Goal: Information Seeking & Learning: Learn about a topic

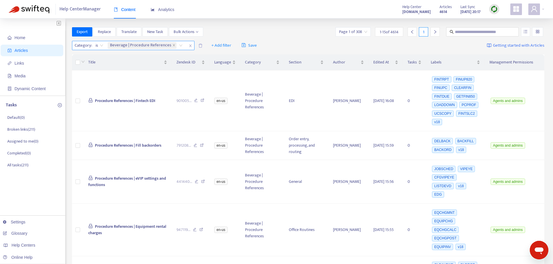
click at [189, 45] on icon "close" at bounding box center [190, 45] width 3 height 3
click at [93, 45] on span "+ Add filter" at bounding box center [88, 45] width 20 height 7
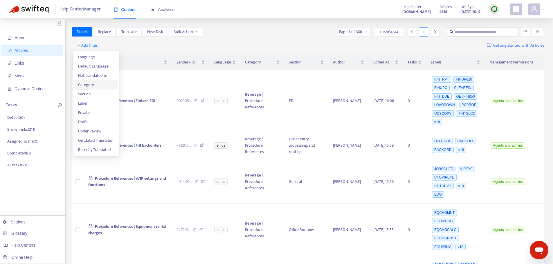
click at [92, 86] on span "Category" at bounding box center [96, 85] width 36 height 6
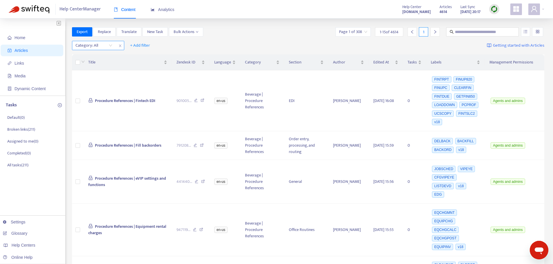
click at [108, 45] on div at bounding box center [90, 45] width 35 height 7
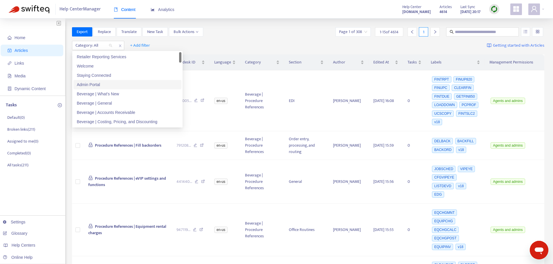
click at [108, 86] on div "Admin Portal" at bounding box center [127, 85] width 101 height 6
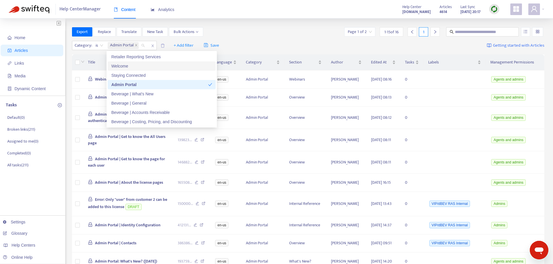
click at [294, 30] on div "Export Replace Translate New Task Bulk Actions Page 1 of 2 1 - 15 of 16 1" at bounding box center [308, 31] width 473 height 9
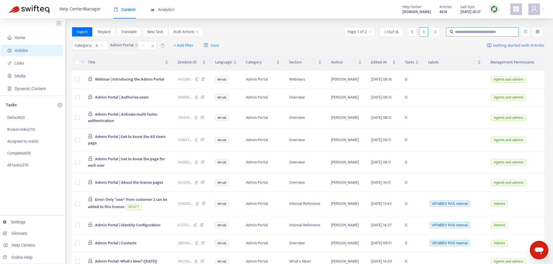
click at [508, 28] on span at bounding box center [482, 31] width 73 height 9
click at [523, 31] on button "button" at bounding box center [525, 31] width 9 height 9
click at [495, 33] on input "text" at bounding box center [483, 32] width 56 height 6
click at [526, 31] on icon "unordered-list" at bounding box center [525, 32] width 4 height 4
click at [512, 50] on span "Match Exact Phrase" at bounding box center [506, 51] width 38 height 6
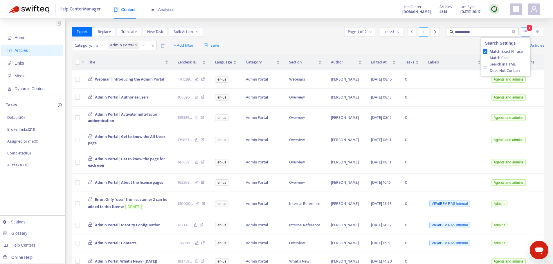
click at [524, 33] on icon "unordered-list" at bounding box center [526, 31] width 4 height 3
click at [502, 70] on span "Does Not Contain" at bounding box center [504, 71] width 35 height 6
click at [483, 29] on input "**********" at bounding box center [483, 32] width 56 height 6
click at [455, 32] on input "**********" at bounding box center [483, 32] width 56 height 6
click at [498, 31] on input "**********" at bounding box center [483, 32] width 56 height 6
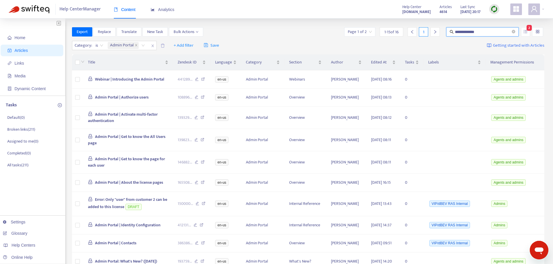
click at [369, 30] on input "search" at bounding box center [360, 32] width 24 height 9
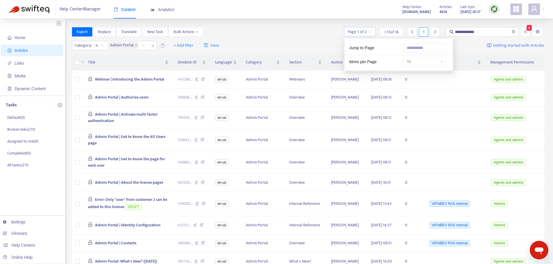
click at [416, 57] on div "Items per Page 15" at bounding box center [399, 61] width 108 height 12
click at [416, 59] on span "15" at bounding box center [425, 61] width 37 height 9
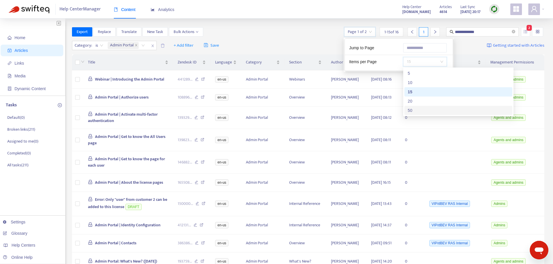
click at [424, 110] on div "50" at bounding box center [458, 110] width 101 height 6
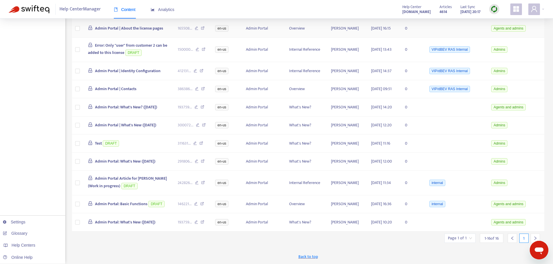
scroll to position [201, 0]
click at [203, 142] on icon at bounding box center [201, 144] width 4 height 5
click at [204, 181] on icon at bounding box center [203, 183] width 4 height 5
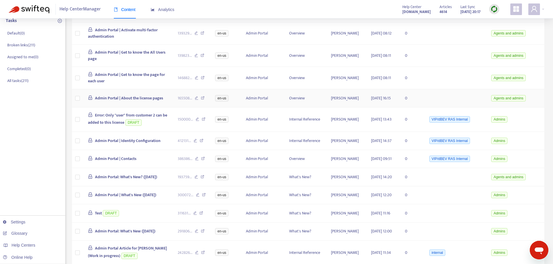
scroll to position [0, 0]
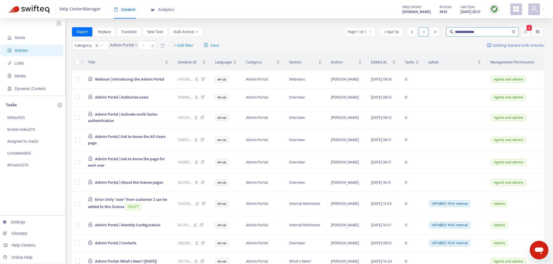
click at [458, 31] on input "**********" at bounding box center [483, 32] width 56 height 6
drag, startPoint x: 458, startPoint y: 31, endPoint x: 451, endPoint y: 33, distance: 7.5
click at [451, 33] on span "**********" at bounding box center [482, 31] width 73 height 9
click at [526, 33] on icon "unordered-list" at bounding box center [525, 32] width 4 height 4
click at [508, 51] on span "Match Exact Phrase" at bounding box center [506, 51] width 38 height 6
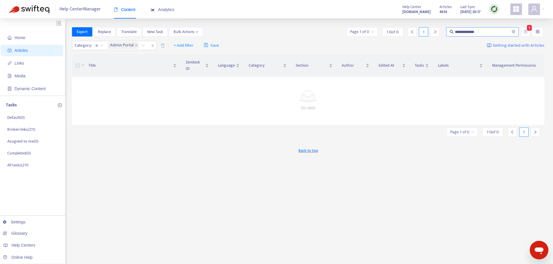
click at [499, 34] on input "**********" at bounding box center [483, 32] width 56 height 6
click at [525, 32] on icon "unordered-list" at bounding box center [525, 32] width 4 height 4
drag, startPoint x: 457, startPoint y: 32, endPoint x: 446, endPoint y: 32, distance: 11.6
click at [446, 32] on div "**********" at bounding box center [482, 31] width 75 height 9
click at [484, 31] on input "**********" at bounding box center [483, 32] width 56 height 6
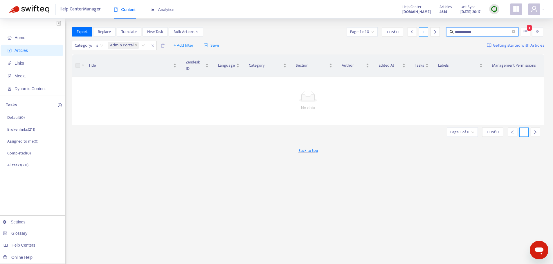
type input "**********"
click at [495, 30] on input "**********" at bounding box center [483, 32] width 56 height 6
drag, startPoint x: 495, startPoint y: 30, endPoint x: 435, endPoint y: 28, distance: 60.1
click at [435, 28] on div "**********" at bounding box center [444, 31] width 199 height 9
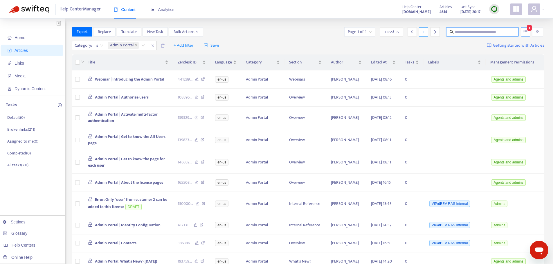
click at [524, 32] on icon "unordered-list" at bounding box center [525, 32] width 4 height 4
click at [502, 70] on span "Does Not Contain" at bounding box center [504, 71] width 35 height 6
click at [486, 33] on input "text" at bounding box center [483, 32] width 56 height 6
click at [313, 62] on span "Section" at bounding box center [303, 62] width 28 height 6
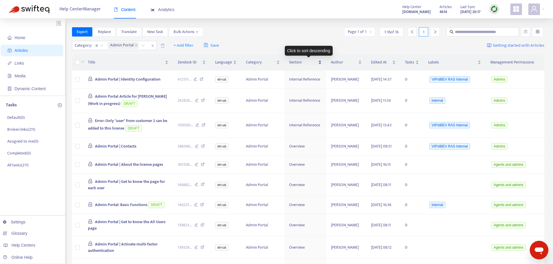
click at [307, 62] on span "Section" at bounding box center [303, 62] width 28 height 6
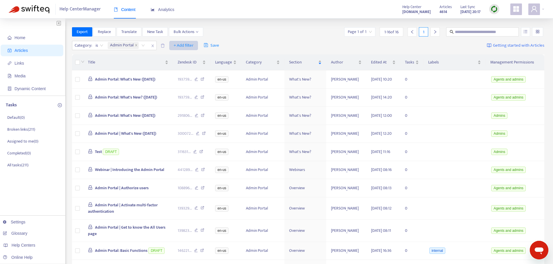
drag, startPoint x: 137, startPoint y: 46, endPoint x: 128, endPoint y: 46, distance: 8.7
click at [137, 46] on icon "close" at bounding box center [136, 45] width 3 height 3
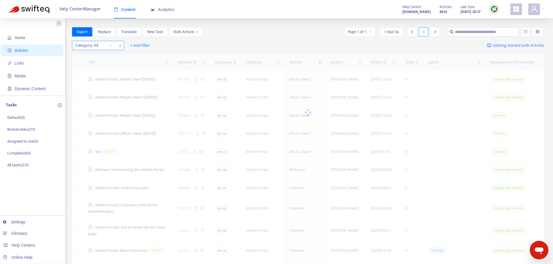
click at [111, 46] on div "Category: All" at bounding box center [93, 45] width 43 height 9
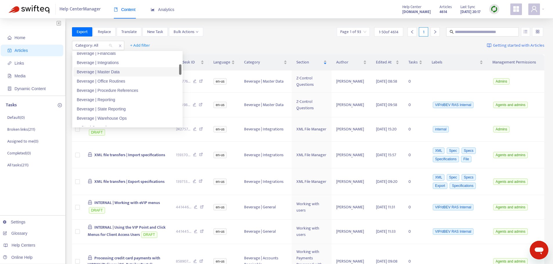
scroll to position [58, 0]
click at [122, 73] on div "Beverage | EDI" at bounding box center [127, 73] width 101 height 6
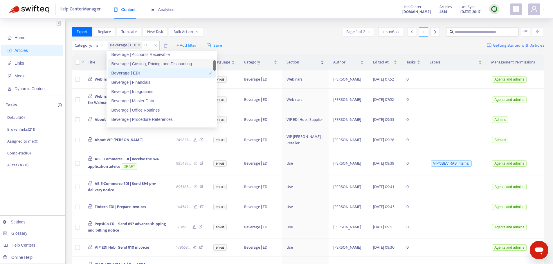
click at [293, 30] on div "Export Replace Translate New Task Bulk Actions Page 1 of 2 1 - 50 of 88 1" at bounding box center [308, 31] width 473 height 9
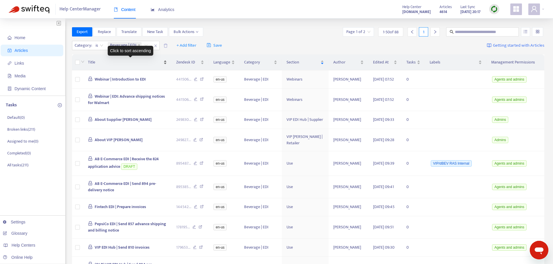
click at [159, 66] on div "Title" at bounding box center [127, 62] width 79 height 6
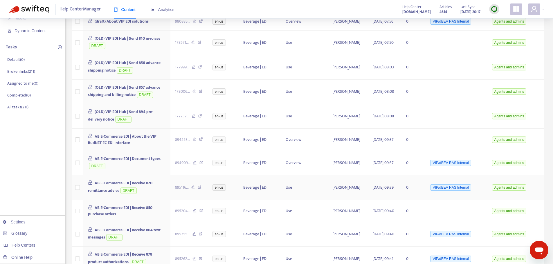
click at [201, 191] on icon at bounding box center [200, 188] width 4 height 5
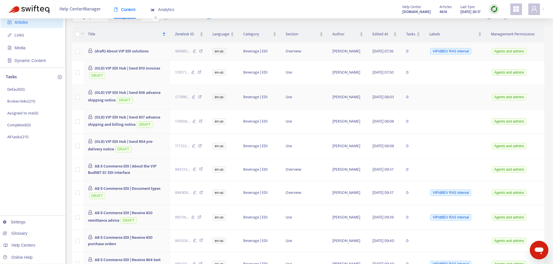
scroll to position [0, 0]
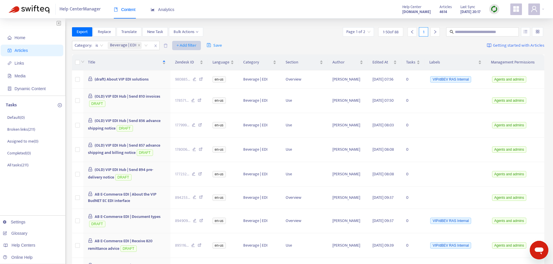
click at [180, 44] on span "+ Add filter" at bounding box center [186, 45] width 20 height 7
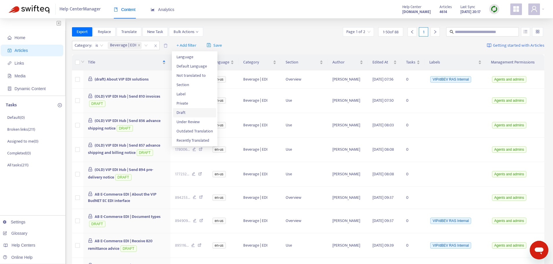
click at [192, 110] on span "Draft" at bounding box center [194, 113] width 36 height 6
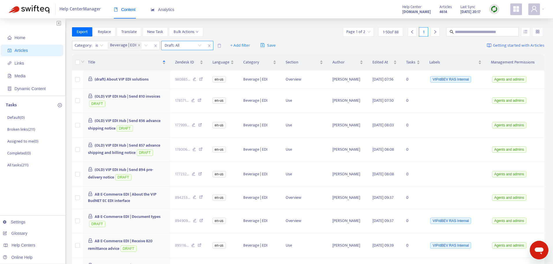
click at [197, 43] on input "search" at bounding box center [183, 45] width 37 height 9
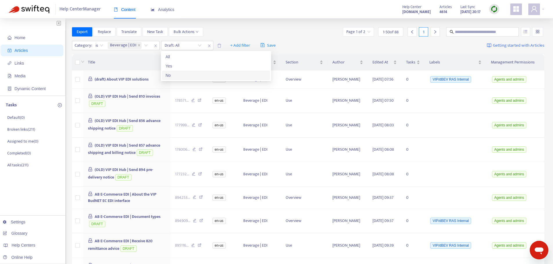
click at [189, 76] on div "No" at bounding box center [215, 75] width 101 height 6
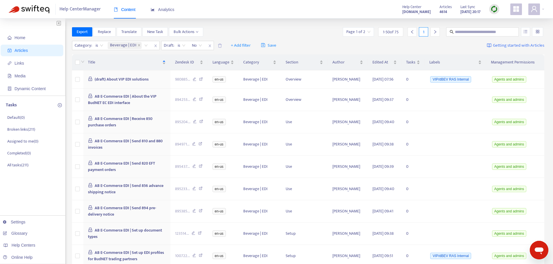
click at [333, 36] on div "Export Replace Translate New Task Bulk Actions Page 1 of 2 1 - 50 of 75 1" at bounding box center [308, 31] width 473 height 9
drag, startPoint x: 139, startPoint y: 44, endPoint x: 122, endPoint y: 44, distance: 17.7
click at [139, 44] on icon "close" at bounding box center [139, 45] width 3 height 3
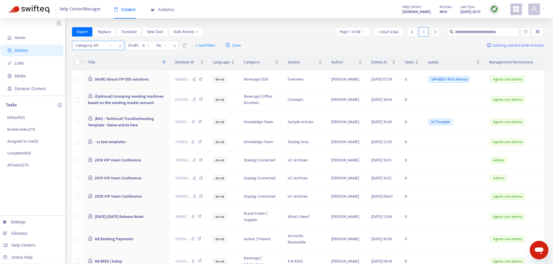
click at [109, 45] on div "Category: All" at bounding box center [93, 45] width 43 height 9
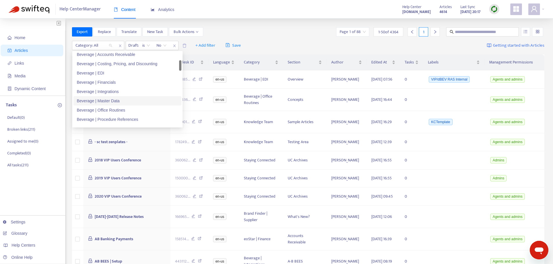
click at [120, 97] on div "Beverage | Master Data" at bounding box center [127, 100] width 108 height 9
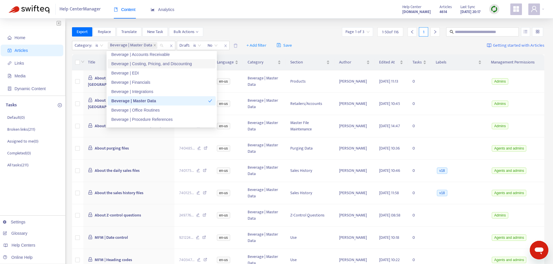
click at [314, 32] on div "Export Replace Translate New Task Bulk Actions Page 1 of 3 1 - 50 of 116 1" at bounding box center [308, 31] width 473 height 9
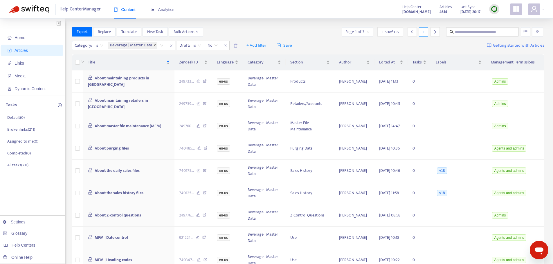
click at [155, 46] on icon "close" at bounding box center [155, 45] width 2 height 2
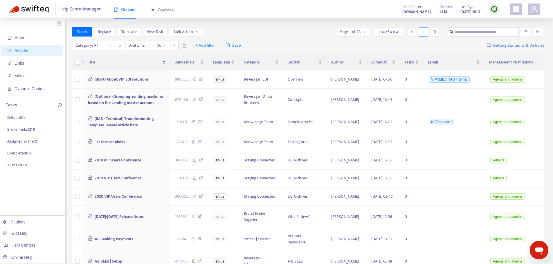
click at [109, 46] on div "Category: All" at bounding box center [93, 45] width 43 height 9
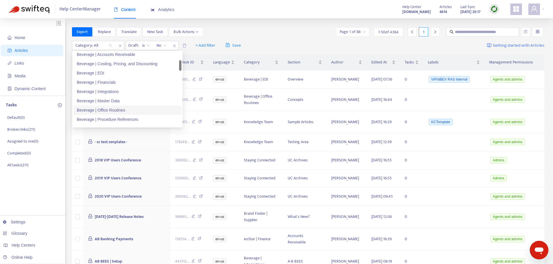
scroll to position [87, 0]
click at [132, 108] on div "Beverage | State Reporting" at bounding box center [127, 109] width 101 height 6
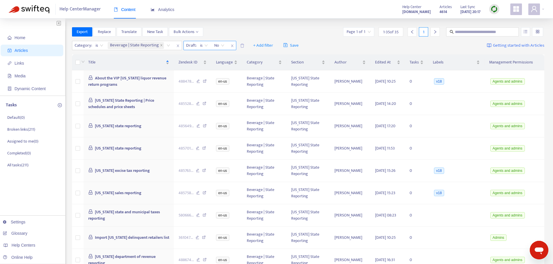
drag, startPoint x: 161, startPoint y: 45, endPoint x: 128, endPoint y: 49, distance: 32.8
click at [161, 45] on icon "close" at bounding box center [161, 45] width 3 height 3
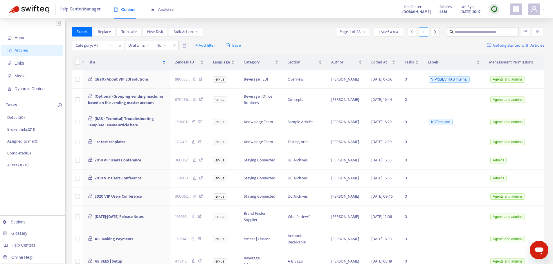
click at [109, 47] on div "Category: All" at bounding box center [93, 45] width 43 height 9
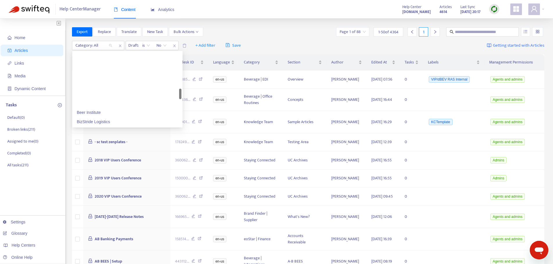
scroll to position [290, 0]
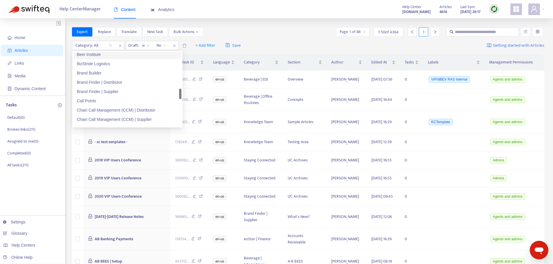
click at [103, 54] on div "Beer Institute" at bounding box center [127, 54] width 101 height 6
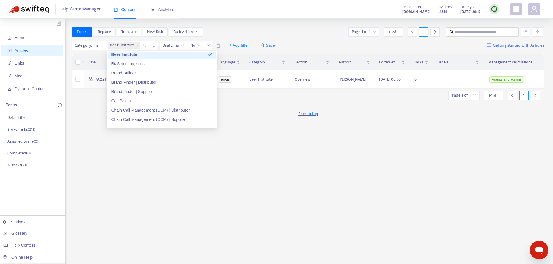
click at [285, 33] on div "Export Replace Translate New Task Bulk Actions Page 1 of 1 1 - 1 of 1 1" at bounding box center [308, 31] width 473 height 9
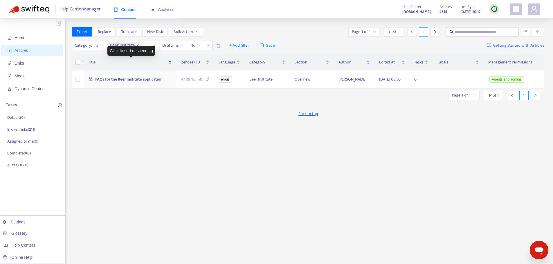
click at [137, 44] on icon "close" at bounding box center [137, 45] width 2 height 2
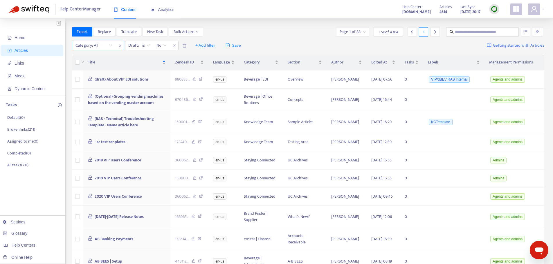
click at [103, 45] on div at bounding box center [90, 45] width 35 height 7
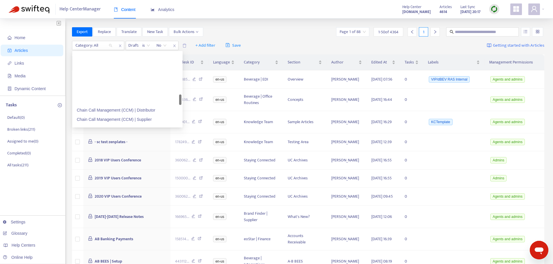
scroll to position [348, 0]
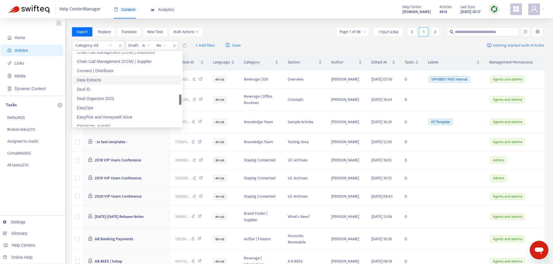
click at [118, 82] on div "Data Extracts" at bounding box center [127, 80] width 101 height 6
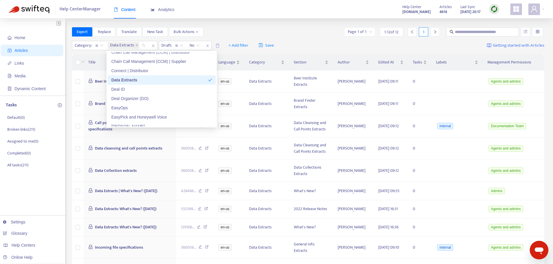
click at [341, 33] on div "Export Replace Translate New Task Bulk Actions Page 1 of 1 1 - 12 of 12 1" at bounding box center [308, 31] width 473 height 9
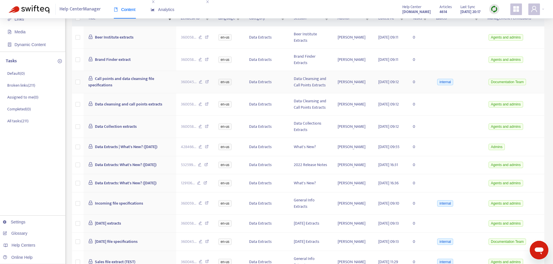
scroll to position [0, 0]
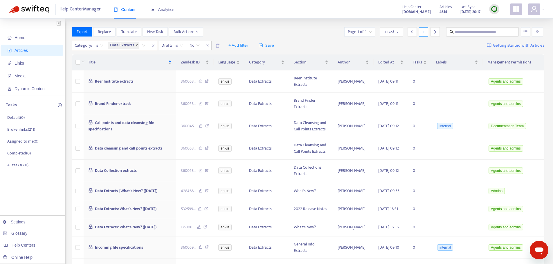
click at [136, 44] on icon "close" at bounding box center [136, 45] width 3 height 3
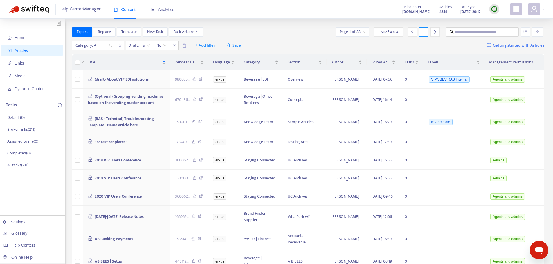
click at [110, 45] on div "Category: All" at bounding box center [93, 45] width 43 height 9
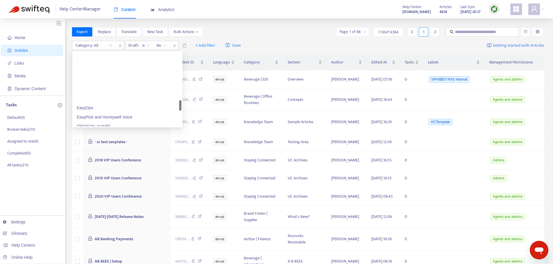
scroll to position [406, 0]
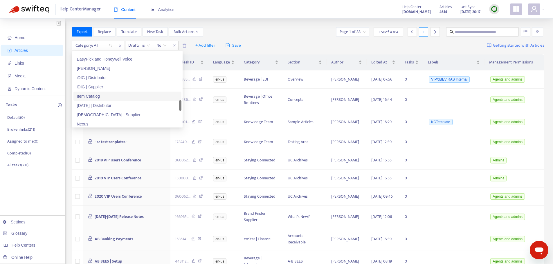
click at [124, 92] on div "Item Catalog" at bounding box center [127, 96] width 108 height 9
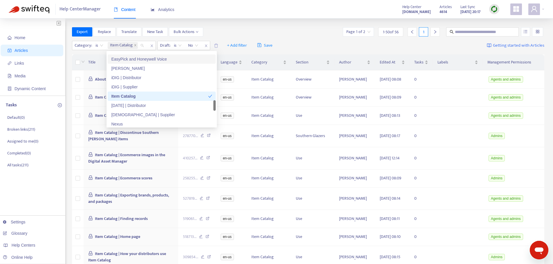
click at [243, 29] on div "Export Replace Translate New Task Bulk Actions Page 1 of 2 1 - 50 of 56 1" at bounding box center [308, 31] width 473 height 9
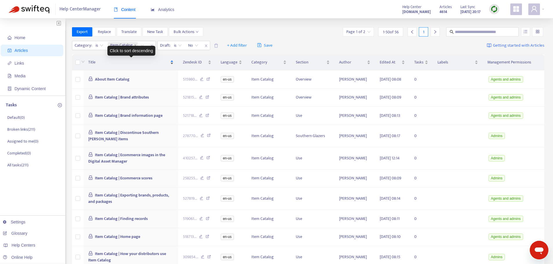
click at [148, 61] on span "Title" at bounding box center [128, 62] width 81 height 6
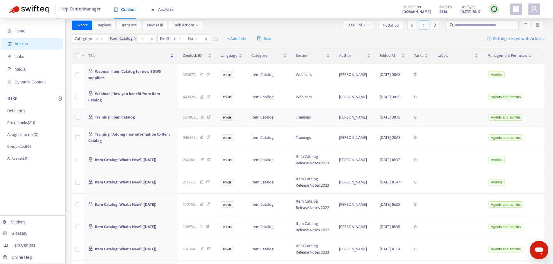
scroll to position [0, 0]
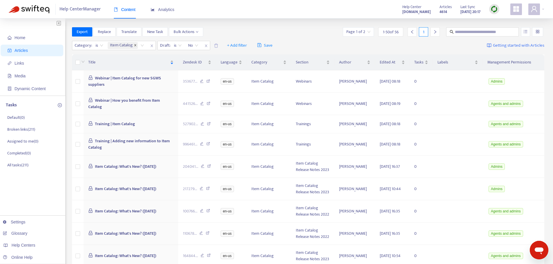
click at [136, 44] on icon "close" at bounding box center [135, 45] width 3 height 3
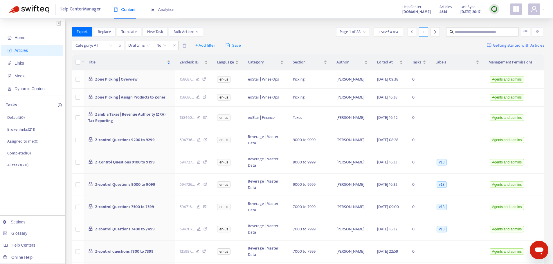
click at [110, 45] on div "Category: All" at bounding box center [93, 45] width 43 height 9
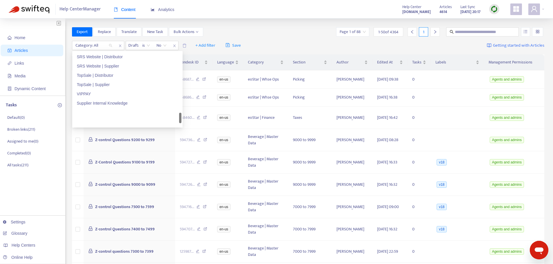
scroll to position [518, 0]
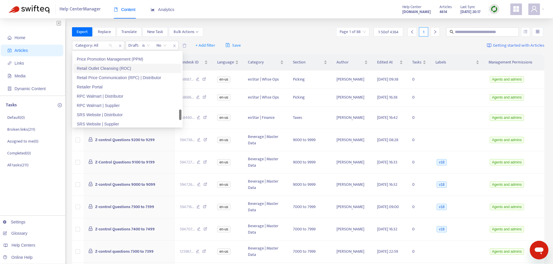
click at [141, 67] on div "Retail Outlet Cleansing (ROC)" at bounding box center [127, 68] width 101 height 6
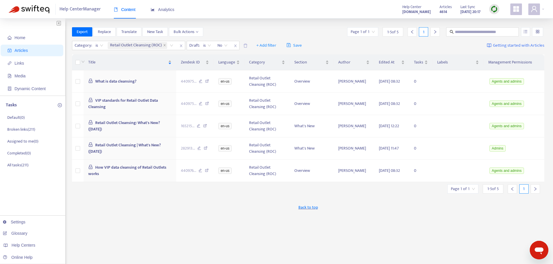
click at [311, 28] on div "Export Replace Translate New Task Bulk Actions Page 1 of 1 1 - 5 of 5 1" at bounding box center [308, 31] width 473 height 9
click at [166, 44] on icon "close" at bounding box center [164, 45] width 3 height 3
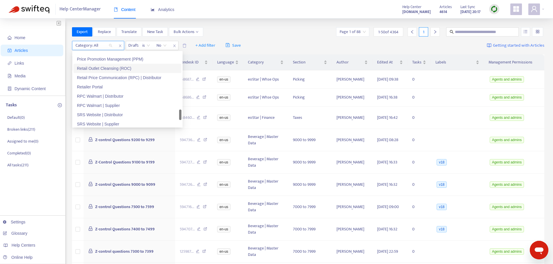
click at [112, 46] on div "Category: All" at bounding box center [93, 45] width 43 height 9
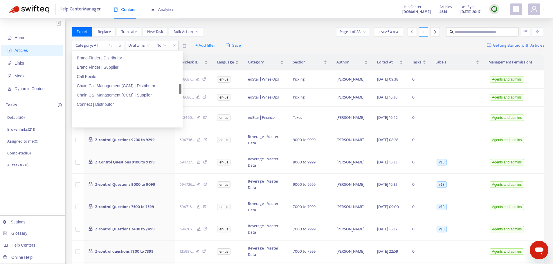
scroll to position [286, 0]
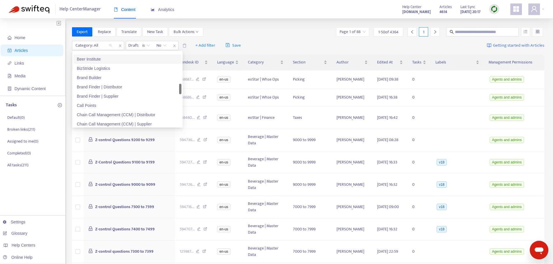
click at [115, 57] on div "Beer Institute" at bounding box center [127, 59] width 101 height 6
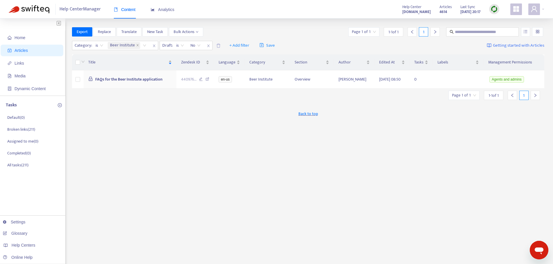
click at [263, 31] on div "Export Replace Translate New Task Bulk Actions Page 1 of 1 1 - 1 of 1 1" at bounding box center [308, 31] width 473 height 9
click at [139, 44] on icon "close" at bounding box center [137, 45] width 3 height 3
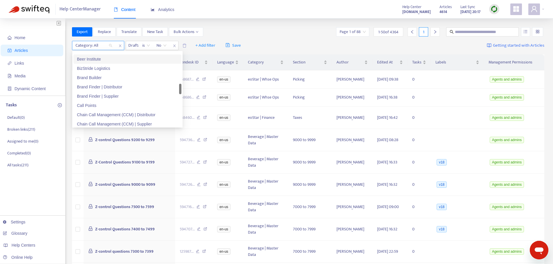
click at [109, 46] on div "Category: All" at bounding box center [93, 45] width 43 height 9
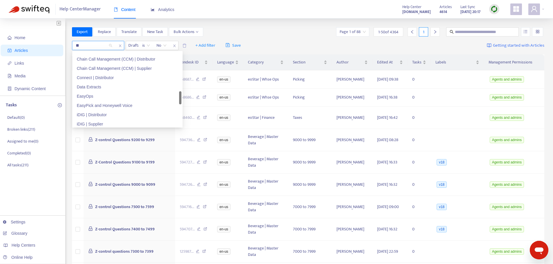
scroll to position [0, 0]
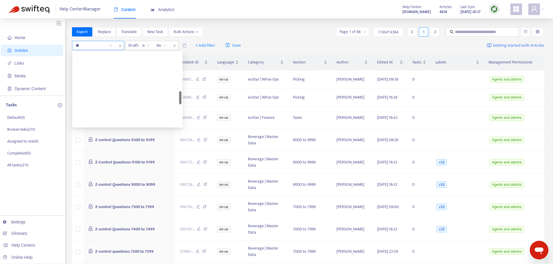
type input "***"
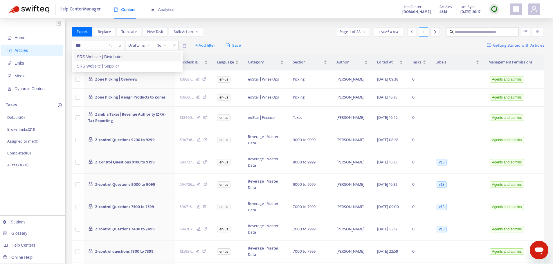
click at [109, 59] on div "SRS Website | Distributor" at bounding box center [127, 57] width 101 height 6
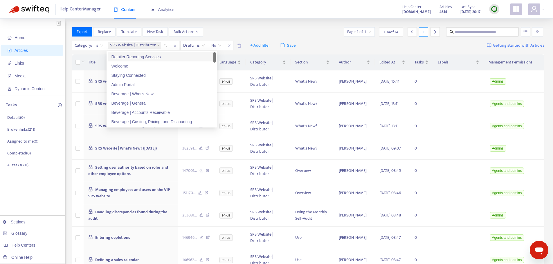
click at [291, 25] on div "Home Articles Links Media Dynamic Content Tasks Default ( 0 ) Broken links ( 21…" at bounding box center [276, 217] width 553 height 397
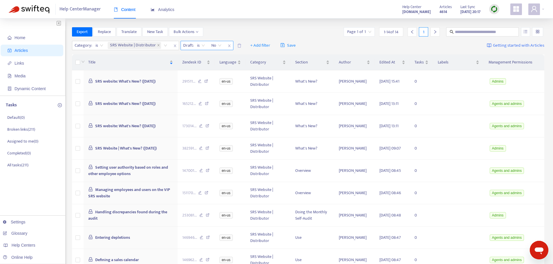
drag, startPoint x: 159, startPoint y: 47, endPoint x: 144, endPoint y: 47, distance: 15.4
click at [159, 47] on span "close" at bounding box center [158, 45] width 3 height 3
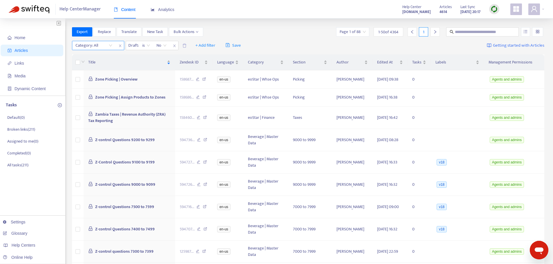
click at [100, 46] on div at bounding box center [90, 45] width 35 height 7
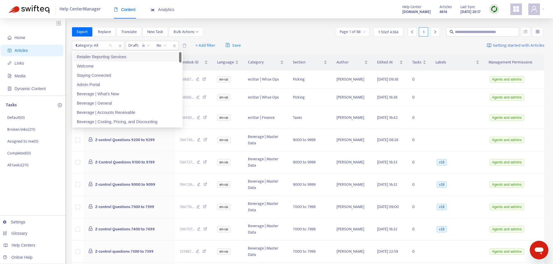
type input "**"
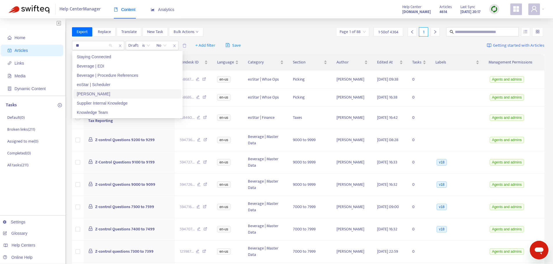
click at [102, 93] on div "[PERSON_NAME]" at bounding box center [127, 94] width 101 height 6
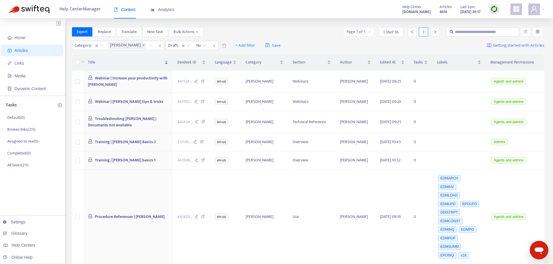
click at [338, 37] on div "Export Replace Translate New Task Bulk Actions Page 1 of 1 1 - 36 of 36 1" at bounding box center [308, 33] width 473 height 12
click at [142, 46] on icon "close" at bounding box center [143, 45] width 3 height 3
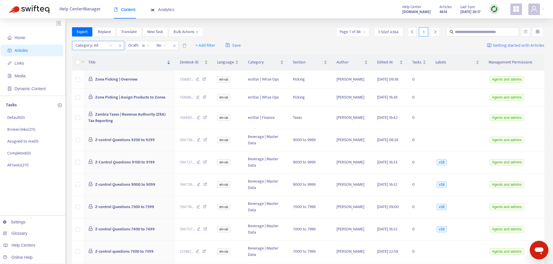
click at [112, 46] on div "Category: All" at bounding box center [93, 45] width 43 height 9
type input "****"
click at [99, 55] on div "iDIG | Distributor" at bounding box center [127, 57] width 101 height 6
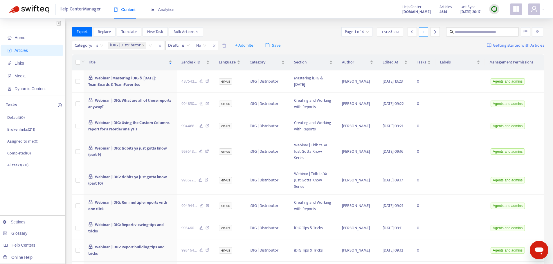
click at [318, 31] on div "Export Replace Translate New Task Bulk Actions Page 1 of 4 1 - 50 of 189 1" at bounding box center [308, 31] width 473 height 9
click at [239, 44] on span "+ Add filter" at bounding box center [245, 45] width 20 height 7
click at [254, 86] on span "Section" at bounding box center [254, 85] width 36 height 6
click at [257, 45] on div "Section: All" at bounding box center [241, 45] width 43 height 9
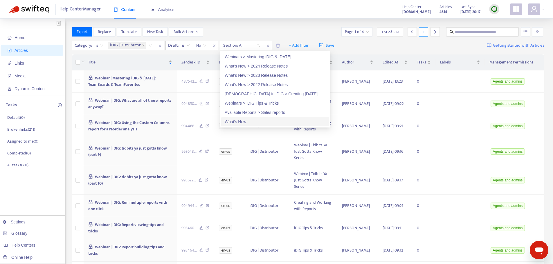
click at [242, 123] on div "What's New" at bounding box center [275, 122] width 101 height 6
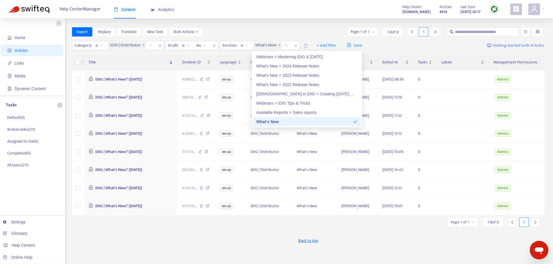
click at [271, 25] on div "Home Articles Links Media Dynamic Content Tasks Default ( 0 ) Broken links ( 21…" at bounding box center [276, 193] width 553 height 348
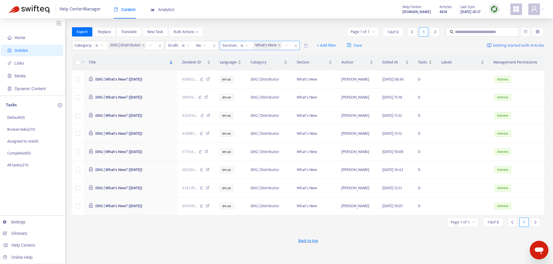
click at [245, 45] on span "is" at bounding box center [245, 45] width 8 height 9
click at [278, 46] on icon "close" at bounding box center [279, 45] width 3 height 3
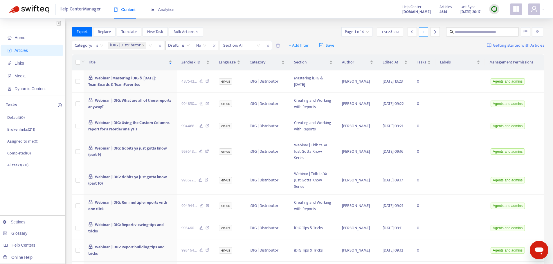
click at [259, 47] on div "Section: All" at bounding box center [241, 45] width 43 height 9
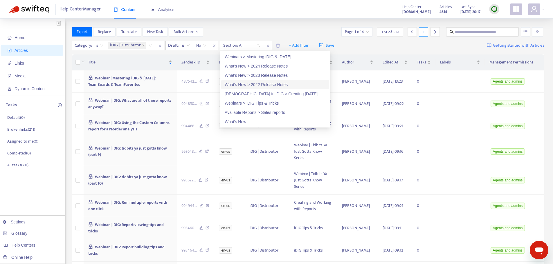
click at [264, 83] on div "What's New > 2022 Release Notes" at bounding box center [275, 85] width 101 height 6
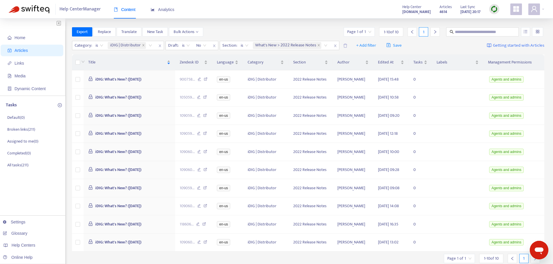
click at [271, 31] on div "Export Replace Translate New Task Bulk Actions Page 1 of 1 1 - 10 of 10 1" at bounding box center [308, 31] width 473 height 9
click at [336, 47] on icon "close" at bounding box center [335, 46] width 2 height 3
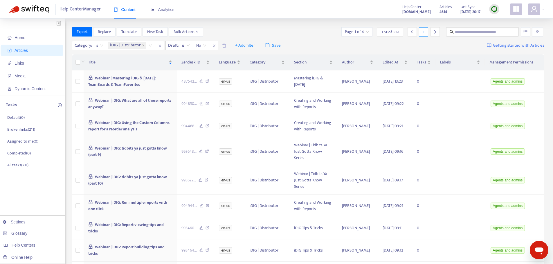
drag, startPoint x: 143, startPoint y: 45, endPoint x: 110, endPoint y: 47, distance: 32.8
click at [143, 45] on icon "close" at bounding box center [143, 45] width 3 height 3
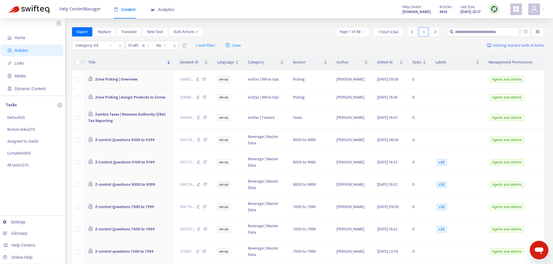
click at [107, 44] on div at bounding box center [90, 45] width 35 height 7
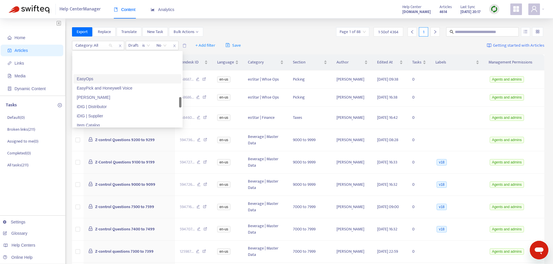
scroll to position [406, 0]
click at [128, 86] on div "iDIG | Supplier" at bounding box center [127, 87] width 101 height 6
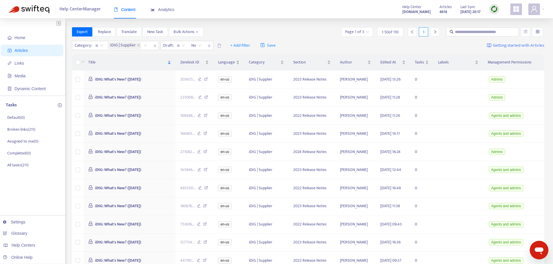
click at [246, 47] on span "+ Add filter" at bounding box center [240, 45] width 20 height 7
click at [246, 33] on div "Export Replace Translate New Task Bulk Actions Page 1 of 3 1 - 50 of 110 1" at bounding box center [308, 31] width 473 height 9
click at [137, 63] on span "Title" at bounding box center [127, 62] width 78 height 6
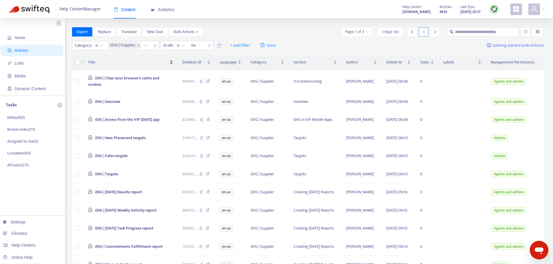
click at [137, 63] on span "Title" at bounding box center [128, 62] width 80 height 6
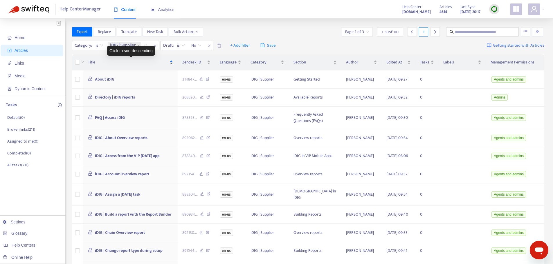
click at [156, 63] on span "Title" at bounding box center [128, 62] width 80 height 6
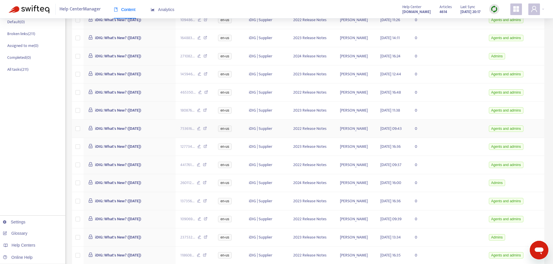
scroll to position [0, 0]
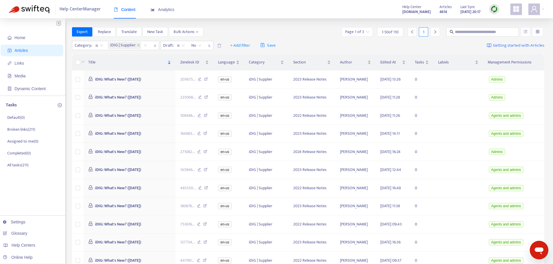
click at [393, 31] on span "1 - 50 of 110" at bounding box center [390, 32] width 17 height 6
click at [368, 34] on div "Page 1 of 3" at bounding box center [357, 31] width 31 height 9
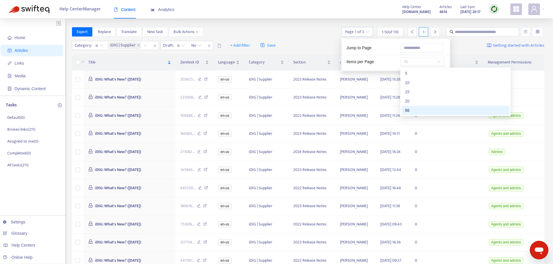
click at [411, 61] on span "50" at bounding box center [422, 61] width 37 height 9
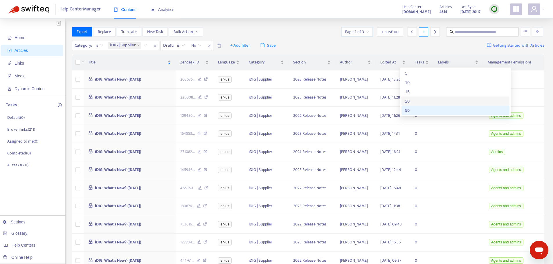
click at [421, 100] on div "20" at bounding box center [455, 101] width 101 height 6
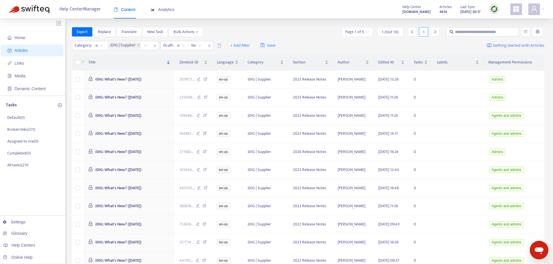
click at [292, 37] on div "Export Replace Translate New Task Bulk Actions Page 1 of 6 1 - 20 of 110 1" at bounding box center [308, 33] width 473 height 12
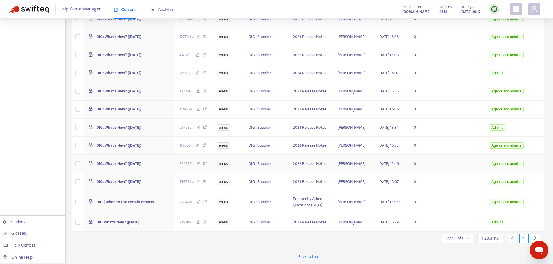
scroll to position [286, 0]
click at [533, 238] on icon "right" at bounding box center [535, 239] width 4 height 4
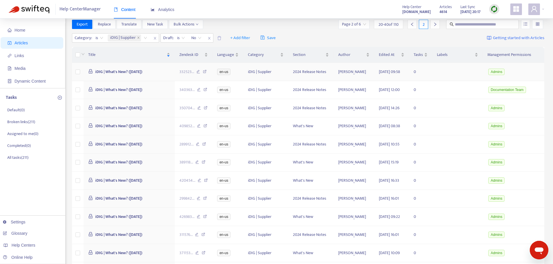
scroll to position [0, 0]
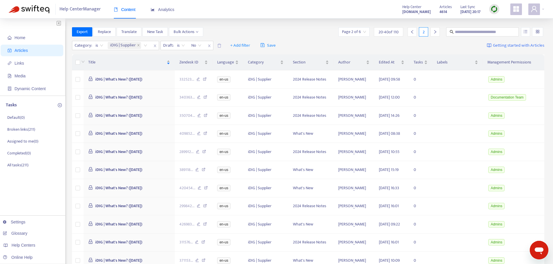
click at [388, 31] on span "20 - 40 of 110" at bounding box center [388, 32] width 20 height 6
click at [348, 29] on input "search" at bounding box center [354, 32] width 24 height 9
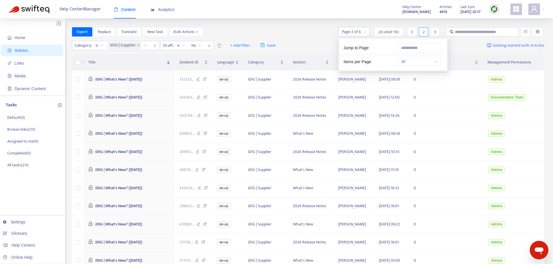
click at [411, 59] on span "20" at bounding box center [419, 61] width 37 height 9
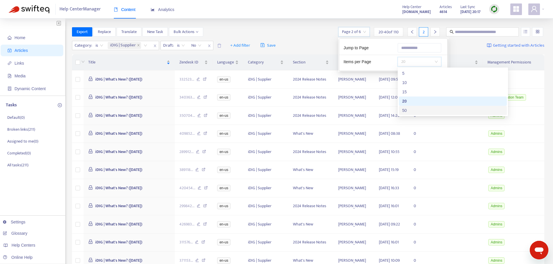
click at [421, 111] on div "50" at bounding box center [452, 110] width 101 height 6
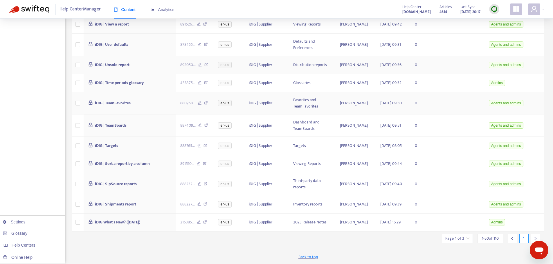
scroll to position [956, 0]
click at [533, 236] on div at bounding box center [535, 238] width 9 height 9
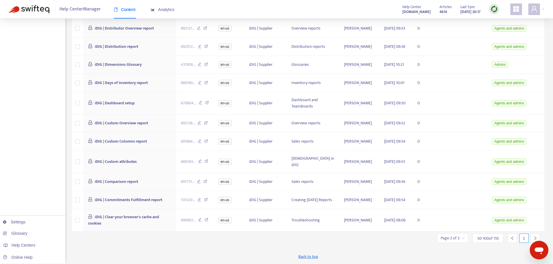
click at [533, 236] on div at bounding box center [535, 238] width 9 height 9
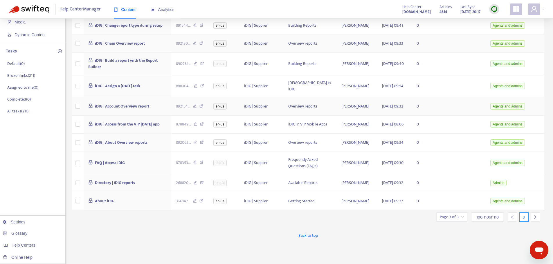
scroll to position [0, 0]
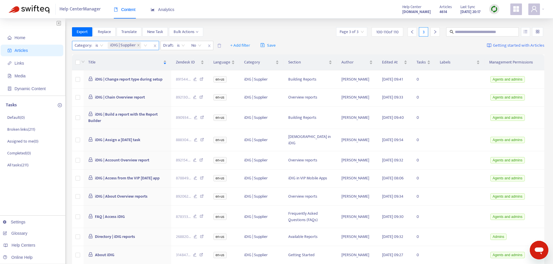
drag, startPoint x: 138, startPoint y: 45, endPoint x: 123, endPoint y: 48, distance: 14.9
click at [138, 45] on icon "close" at bounding box center [138, 45] width 3 height 3
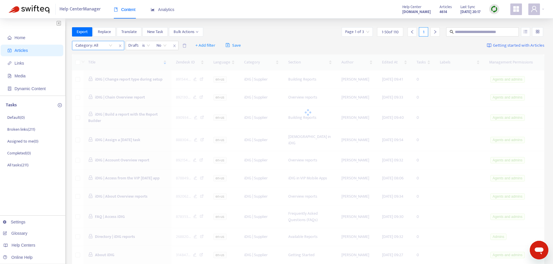
click at [109, 45] on div "Category: All" at bounding box center [93, 45] width 43 height 9
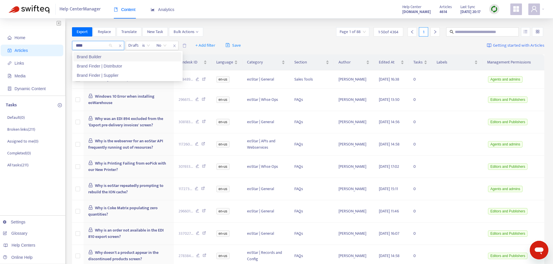
type input "*****"
click at [114, 64] on div "Brand Finder | Distributor" at bounding box center [127, 66] width 101 height 6
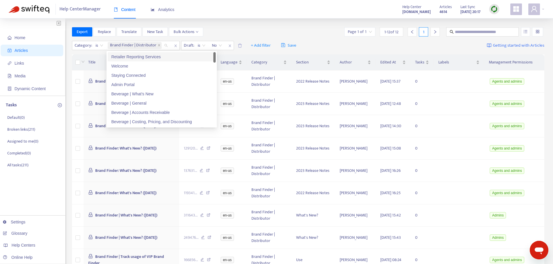
click at [279, 26] on div "Home Articles Links Media Dynamic Content Tasks Default ( 0 ) Broken links ( 21…" at bounding box center [276, 195] width 553 height 353
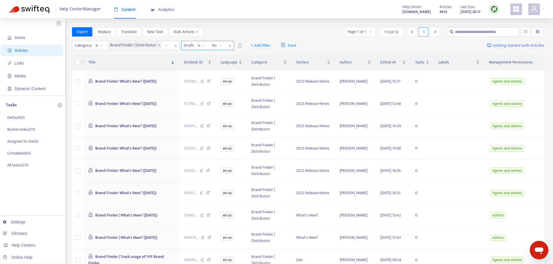
click at [160, 46] on icon "close" at bounding box center [159, 45] width 3 height 3
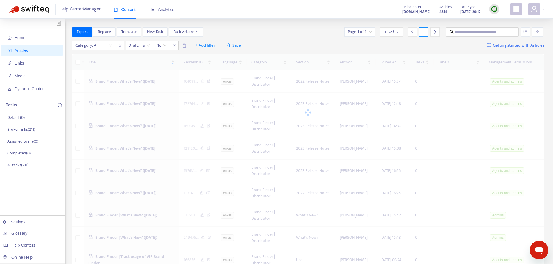
click at [109, 43] on div "Category: All" at bounding box center [93, 45] width 43 height 9
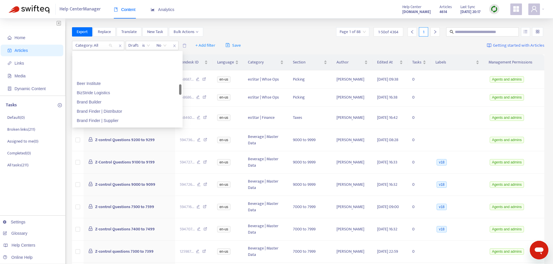
scroll to position [290, 0]
click at [129, 89] on div "Brand Finder | Supplier" at bounding box center [127, 92] width 101 height 6
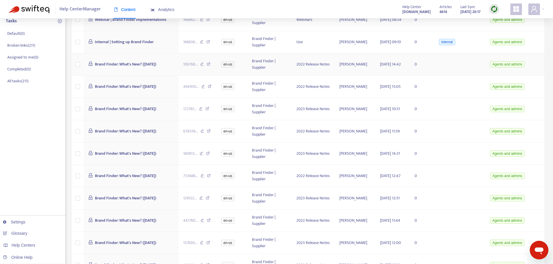
scroll to position [0, 0]
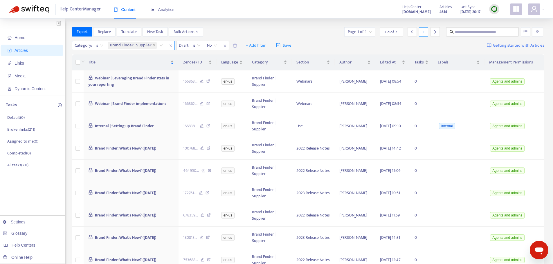
drag, startPoint x: 153, startPoint y: 45, endPoint x: 144, endPoint y: 46, distance: 9.1
click at [151, 45] on span "Brand Finder | Supplier" at bounding box center [132, 45] width 49 height 7
click at [154, 42] on span at bounding box center [154, 45] width 3 height 7
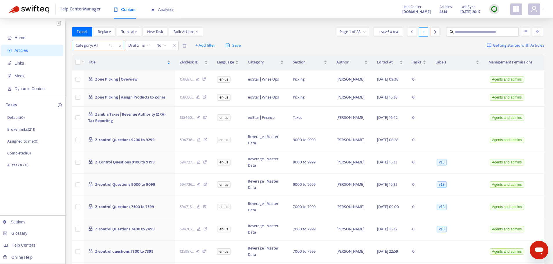
click at [106, 44] on div at bounding box center [90, 45] width 35 height 7
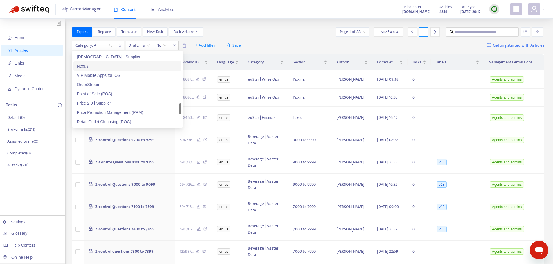
scroll to position [435, 0]
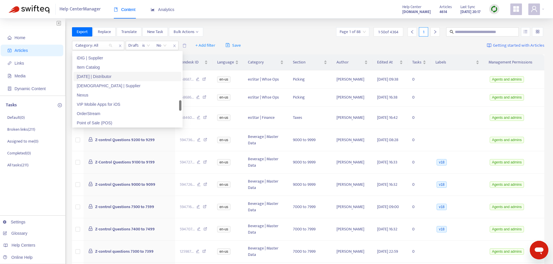
click at [113, 75] on div "[DATE] | Distributor" at bounding box center [127, 76] width 101 height 6
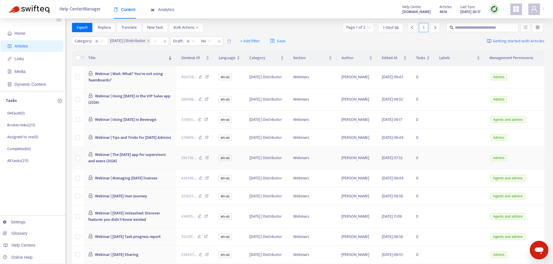
scroll to position [0, 0]
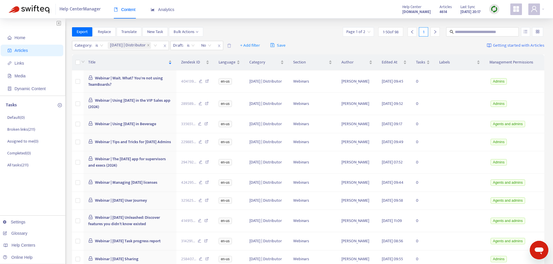
click at [367, 28] on input "search" at bounding box center [358, 32] width 24 height 9
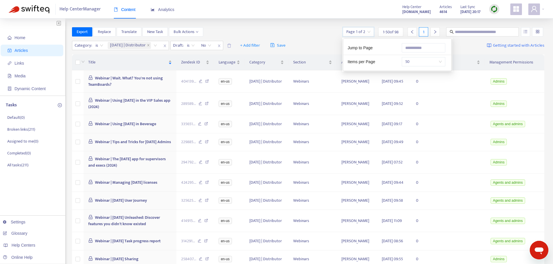
click at [326, 29] on div "Export Replace Translate New Task Bulk Actions Page 1 of 2 1 - 50 of 98 1" at bounding box center [308, 31] width 473 height 9
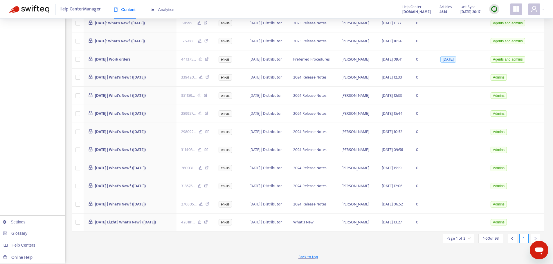
scroll to position [956, 0]
click at [537, 238] on icon "right" at bounding box center [535, 239] width 4 height 4
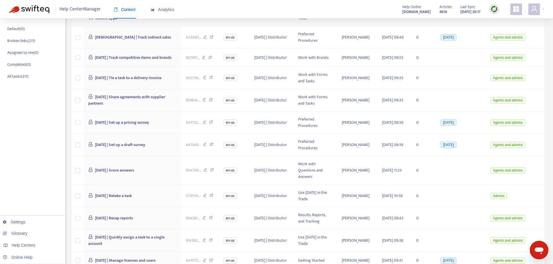
scroll to position [0, 0]
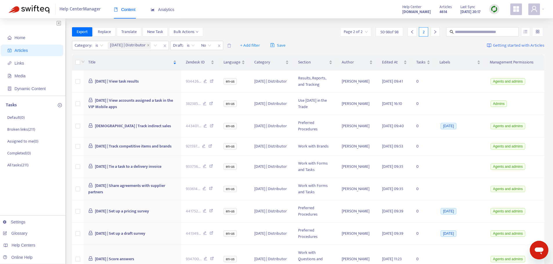
drag, startPoint x: 150, startPoint y: 44, endPoint x: 119, endPoint y: 53, distance: 32.2
click at [150, 44] on icon "close" at bounding box center [148, 45] width 3 height 3
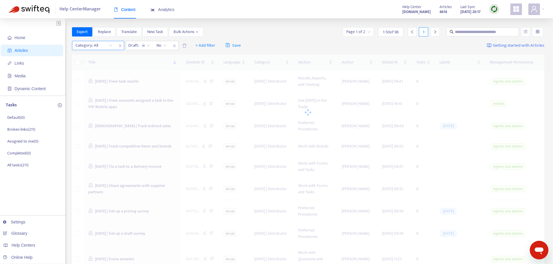
click at [106, 46] on div at bounding box center [90, 45] width 35 height 7
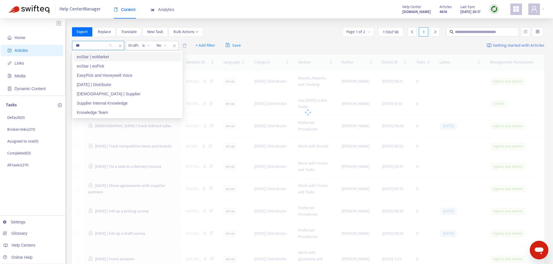
type input "*****"
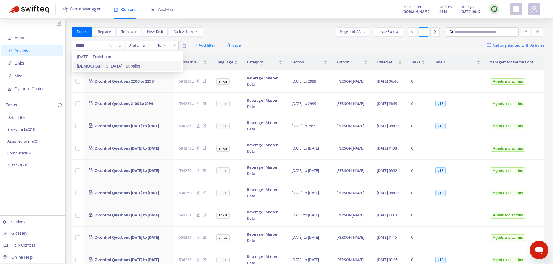
click at [107, 64] on div "[DEMOGRAPHIC_DATA] | Supplier" at bounding box center [127, 66] width 101 height 6
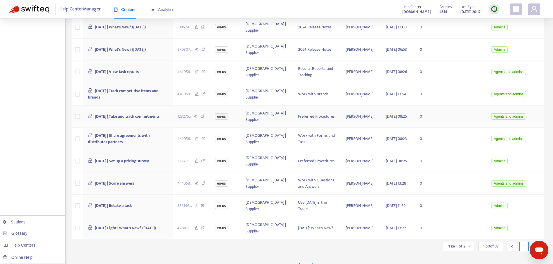
scroll to position [956, 0]
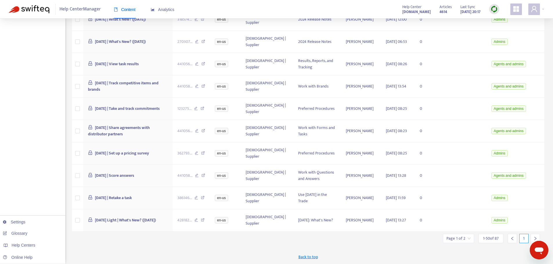
click at [534, 239] on icon "right" at bounding box center [535, 239] width 4 height 4
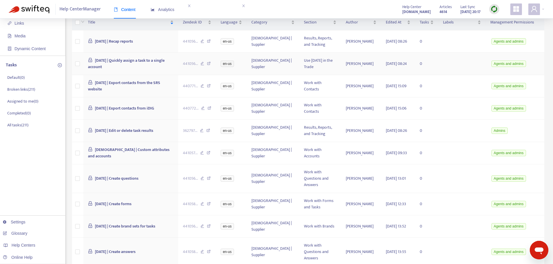
scroll to position [0, 0]
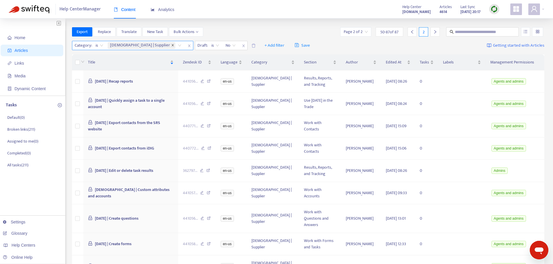
click at [171, 46] on icon "close" at bounding box center [172, 45] width 3 height 3
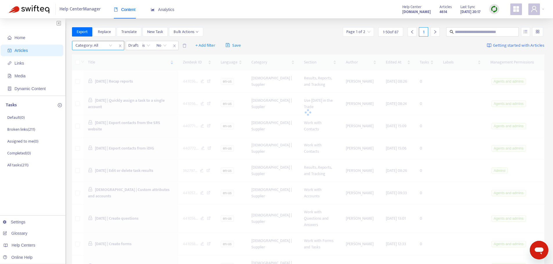
click at [109, 46] on div "Category: All" at bounding box center [93, 45] width 43 height 9
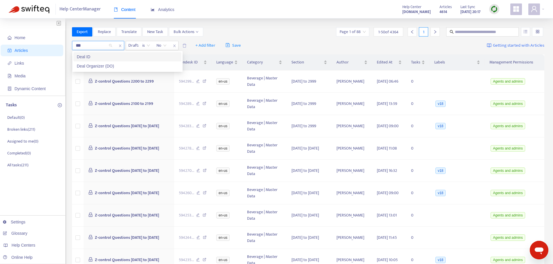
type input "****"
click at [107, 65] on div "Deal Organizer (DO)" at bounding box center [127, 66] width 101 height 6
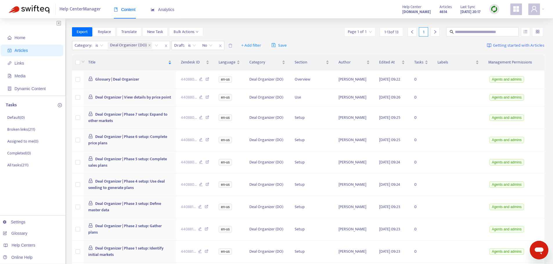
click at [253, 27] on div "Home Articles Links Media Dynamic Content Tasks Default ( 0 ) Broken links ( 21…" at bounding box center [276, 198] width 553 height 358
click at [148, 45] on icon "close" at bounding box center [149, 45] width 3 height 3
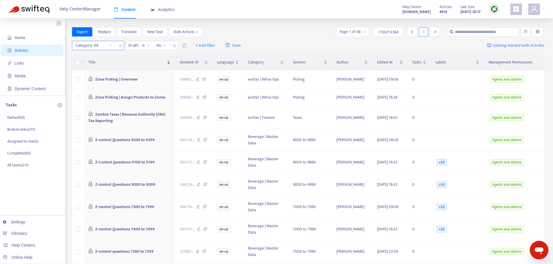
click at [110, 45] on div "Category: All" at bounding box center [93, 45] width 43 height 9
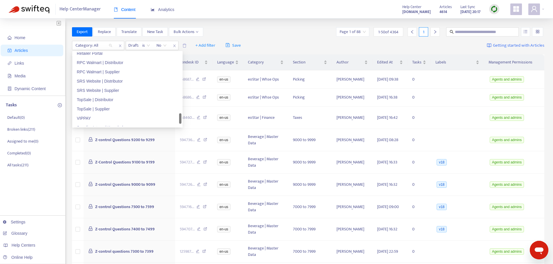
scroll to position [493, 0]
click at [117, 83] on div "Price Promotion Management (PPM)" at bounding box center [127, 83] width 101 height 6
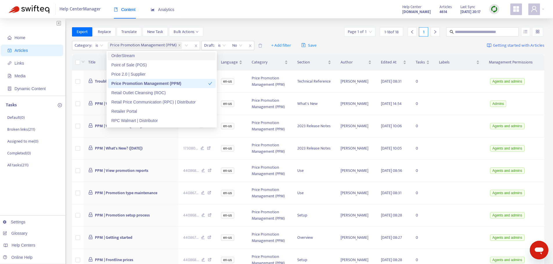
click at [289, 15] on div "Help Center Manager Content Analytics Help Center [DOMAIN_NAME] Articles 4614 L…" at bounding box center [276, 9] width 553 height 19
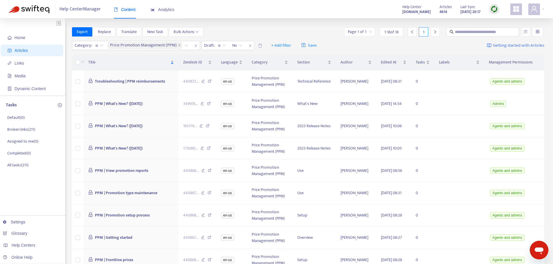
click at [182, 46] on div "Price Promotion Management (PPM)" at bounding box center [145, 46] width 75 height 8
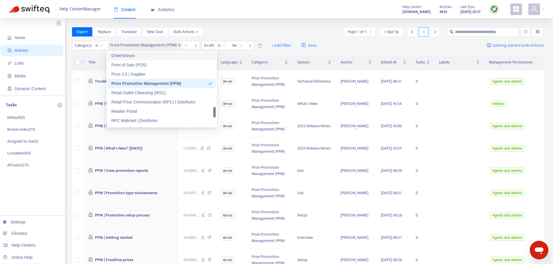
click at [179, 46] on icon "close" at bounding box center [179, 45] width 2 height 2
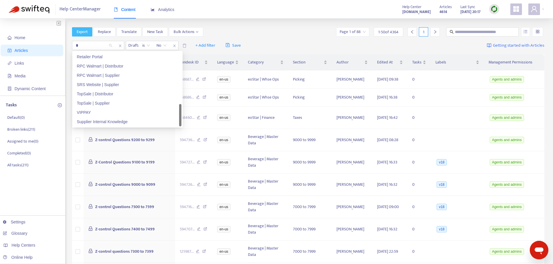
scroll to position [0, 0]
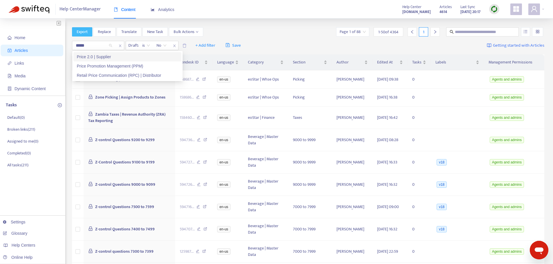
type input "*****"
click at [94, 61] on div "Price 2.0 | Supplier" at bounding box center [127, 56] width 108 height 9
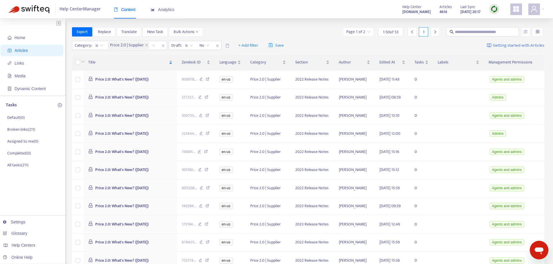
click at [288, 29] on div "Export Replace Translate New Task Bulk Actions Page 1 of 2 1 - 50 of 53 1" at bounding box center [308, 31] width 473 height 9
click at [368, 32] on input "search" at bounding box center [358, 32] width 24 height 9
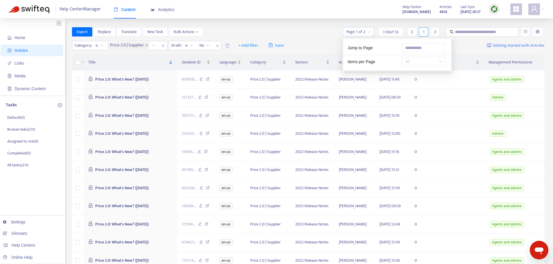
click at [427, 61] on span "50" at bounding box center [423, 61] width 37 height 9
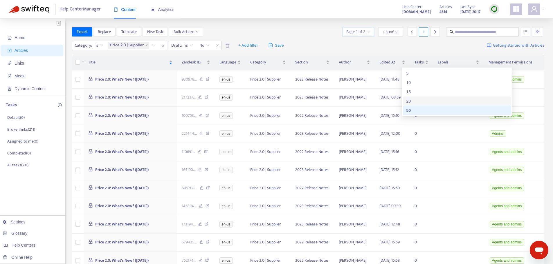
click at [423, 100] on div "20" at bounding box center [456, 101] width 101 height 6
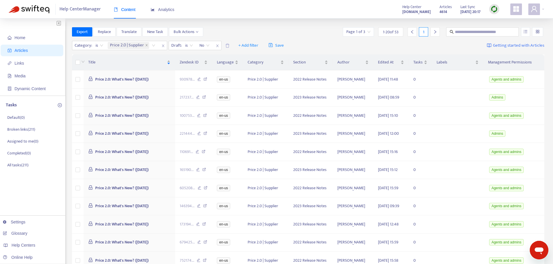
click at [302, 34] on div "Export Replace Translate New Task Bulk Actions Page 1 of 3 1 - 20 of 53 1" at bounding box center [308, 31] width 473 height 9
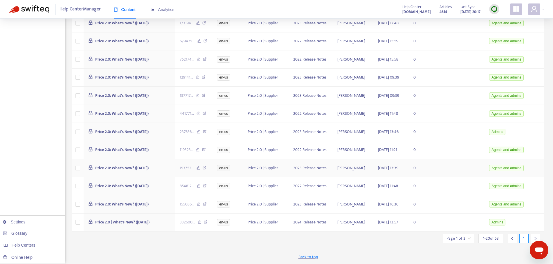
scroll to position [286, 0]
click at [531, 237] on div at bounding box center [535, 238] width 9 height 9
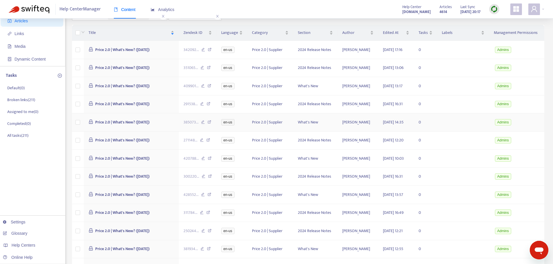
scroll to position [0, 0]
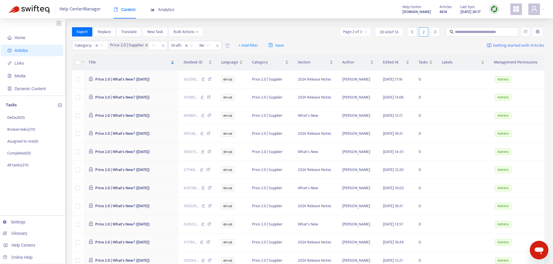
click at [147, 44] on icon "close" at bounding box center [146, 45] width 3 height 3
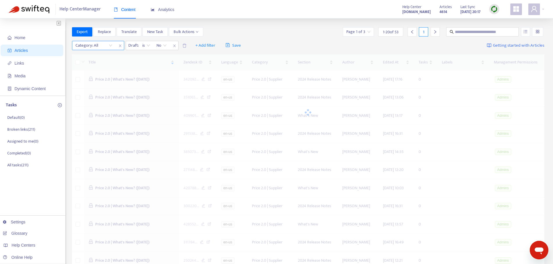
click at [110, 47] on div "Category: All" at bounding box center [93, 45] width 43 height 9
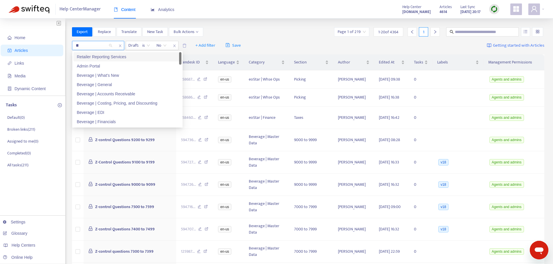
type input "***"
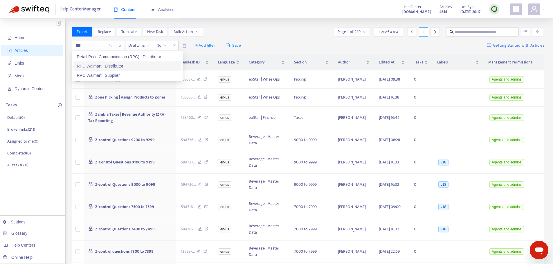
click at [111, 66] on div "RPC Walmart | Distributor" at bounding box center [127, 66] width 101 height 6
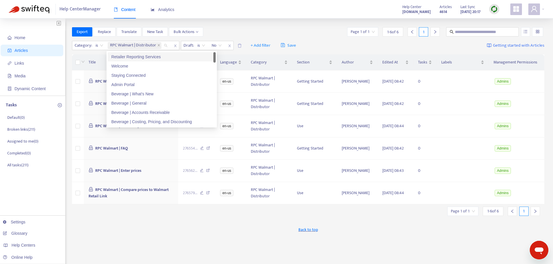
click at [235, 30] on div "Export Replace Translate New Task Bulk Actions Page 1 of 1 1 - 6 of 6 1" at bounding box center [308, 31] width 473 height 9
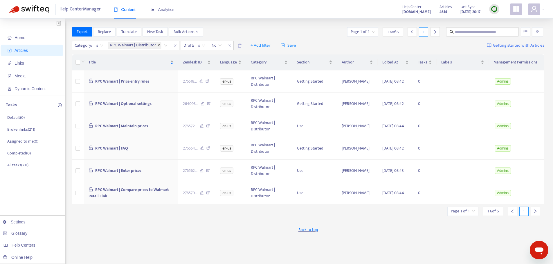
click at [159, 45] on icon "close" at bounding box center [158, 45] width 3 height 3
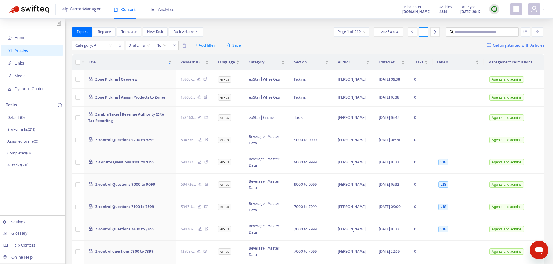
click at [109, 46] on div "Category: All" at bounding box center [93, 45] width 43 height 9
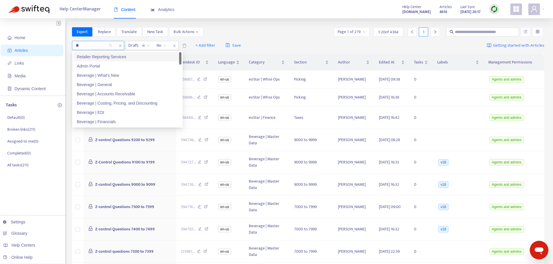
type input "***"
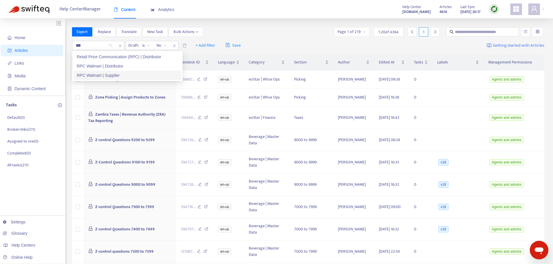
click at [117, 75] on div "RPC Walmart | Supplier" at bounding box center [127, 75] width 101 height 6
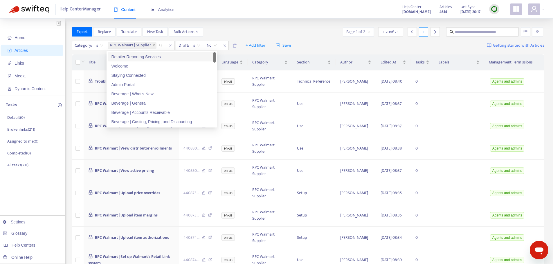
click at [297, 29] on div "Export Replace Translate New Task Bulk Actions Page 1 of 2 1 - 20 of 23 1" at bounding box center [308, 31] width 473 height 9
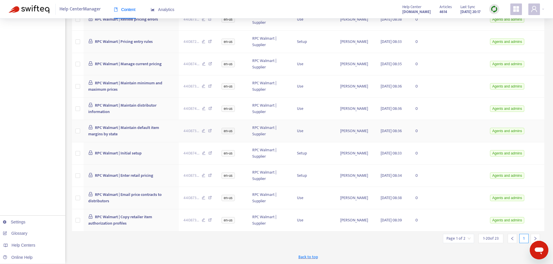
scroll to position [24, 0]
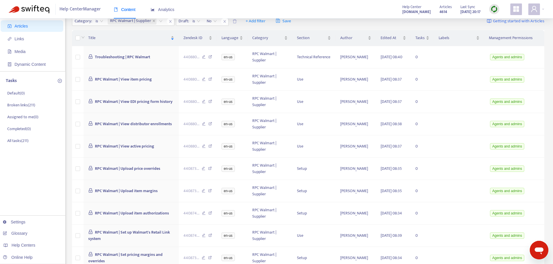
click at [153, 21] on div "Content Analytics" at bounding box center [147, 12] width 66 height 22
click at [155, 21] on div "Content Analytics" at bounding box center [147, 12] width 66 height 22
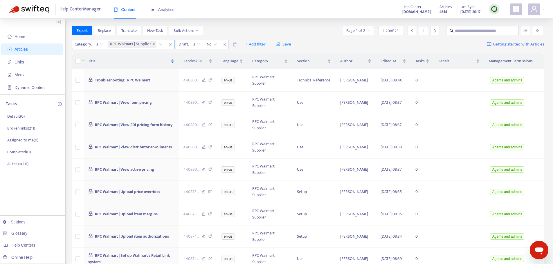
scroll to position [0, 0]
click at [154, 43] on span at bounding box center [153, 45] width 3 height 7
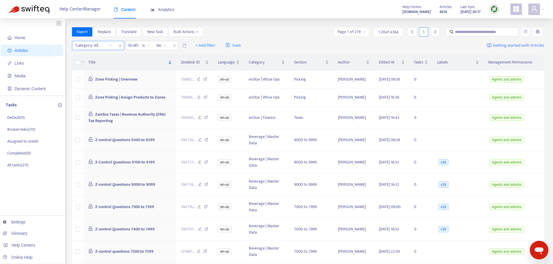
click at [110, 45] on div "Category: All" at bounding box center [93, 45] width 43 height 9
type input "***"
click at [111, 58] on div "Chain Call Management (CCM) | Distributor" at bounding box center [127, 57] width 101 height 6
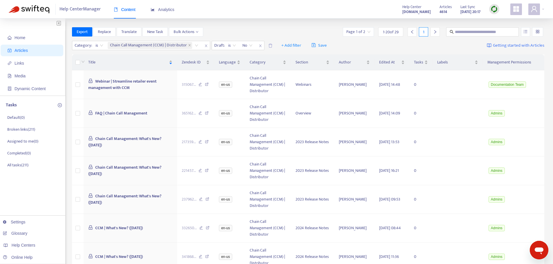
drag, startPoint x: 273, startPoint y: 16, endPoint x: 283, endPoint y: 16, distance: 9.3
click at [275, 16] on div "Help Center Manager Content Analytics Help Center [DOMAIN_NAME] Articles 4614 L…" at bounding box center [276, 9] width 553 height 19
click at [281, 29] on div "Export Replace Translate New Task Bulk Actions Page 1 of 2 1 - 20 of 29 1" at bounding box center [308, 31] width 473 height 9
click at [433, 31] on icon "right" at bounding box center [435, 32] width 4 height 4
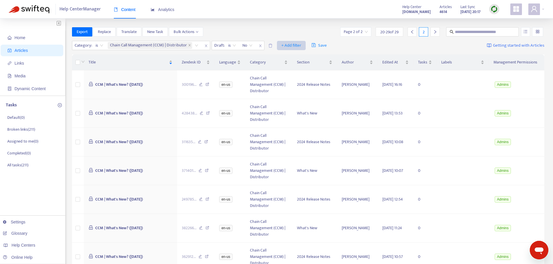
click at [191, 46] on icon "close" at bounding box center [189, 45] width 3 height 3
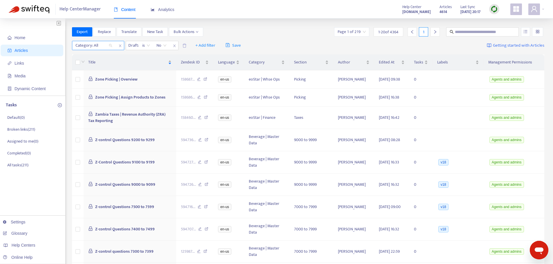
click at [111, 44] on div "Category: All" at bounding box center [93, 45] width 43 height 9
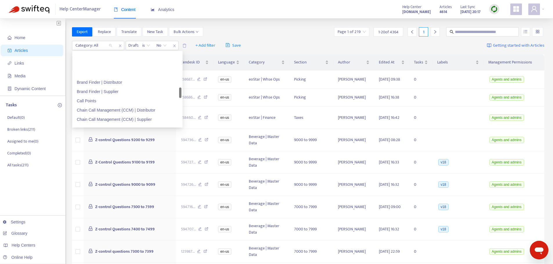
scroll to position [319, 0]
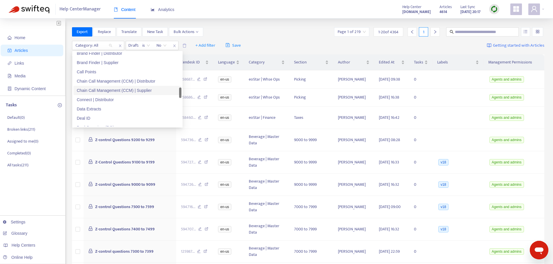
click at [140, 94] on div "Chain Call Management (CCM) | Supplier" at bounding box center [127, 90] width 108 height 9
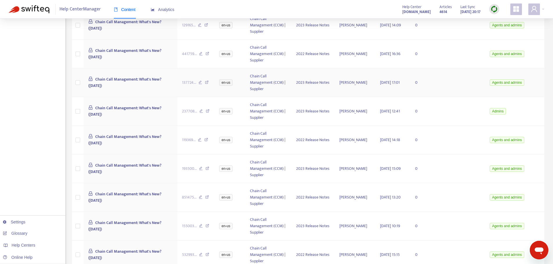
scroll to position [413, 0]
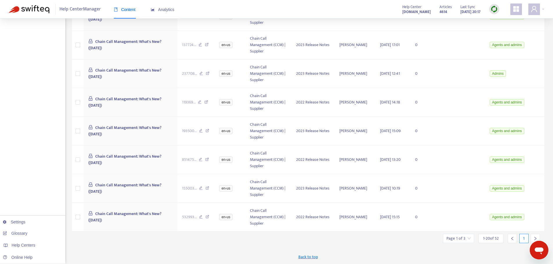
click at [533, 237] on div at bounding box center [535, 238] width 9 height 9
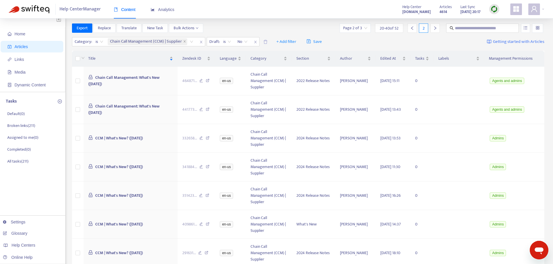
scroll to position [0, 0]
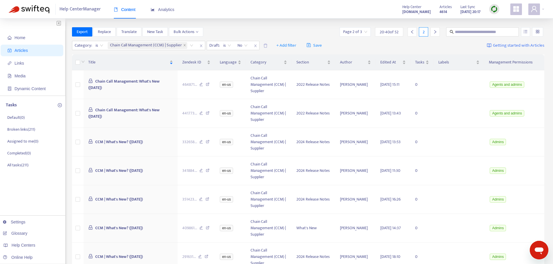
click at [382, 44] on div "Category : is Chain Call Management (CCM) | Supplier Draft : is No + Add filter…" at bounding box center [308, 46] width 473 height 14
click at [438, 32] on div at bounding box center [434, 31] width 9 height 9
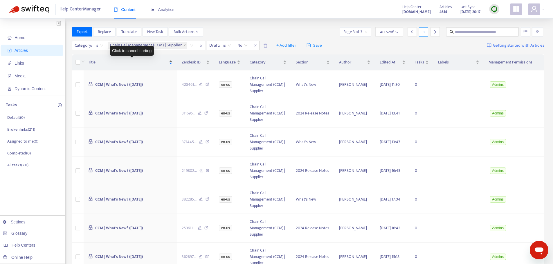
click at [153, 64] on span "Title" at bounding box center [128, 62] width 80 height 6
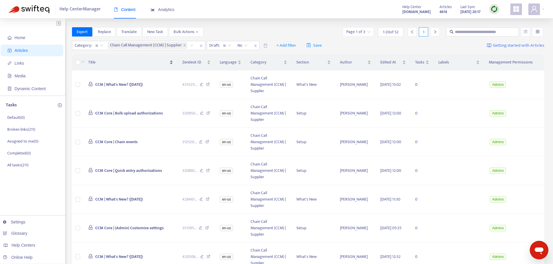
click at [153, 64] on span "Title" at bounding box center [128, 62] width 80 height 6
click at [353, 32] on input "search" at bounding box center [358, 32] width 24 height 9
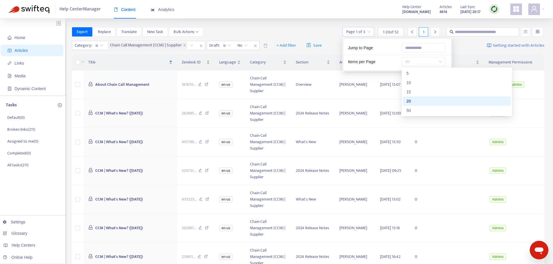
click at [412, 64] on span "20" at bounding box center [423, 61] width 37 height 9
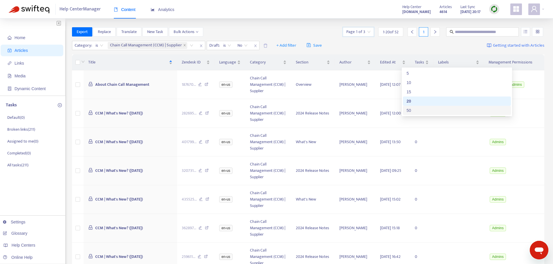
drag, startPoint x: 422, startPoint y: 109, endPoint x: 270, endPoint y: 40, distance: 166.9
click at [422, 109] on div "50" at bounding box center [456, 110] width 101 height 6
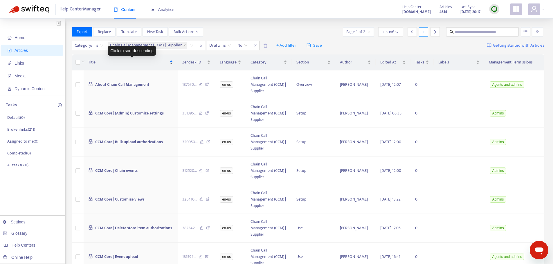
click at [113, 61] on span "Title" at bounding box center [128, 62] width 80 height 6
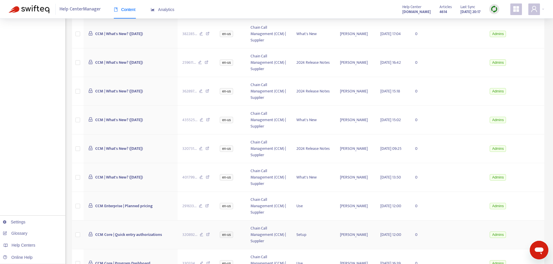
scroll to position [1045, 0]
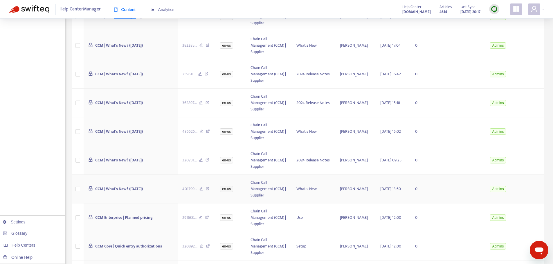
click at [169, 197] on td "CCM | What's New? ([DATE])" at bounding box center [131, 189] width 94 height 29
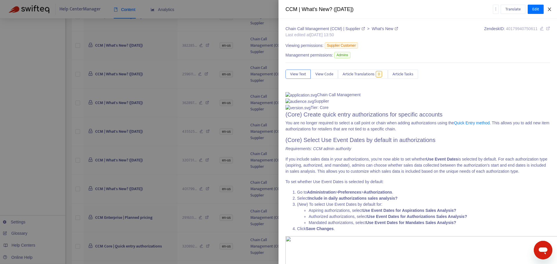
click at [549, 7] on button "Close" at bounding box center [550, 10] width 8 height 6
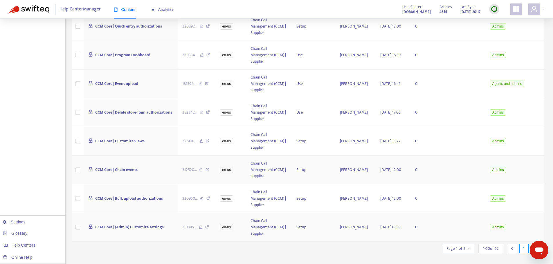
scroll to position [1287, 0]
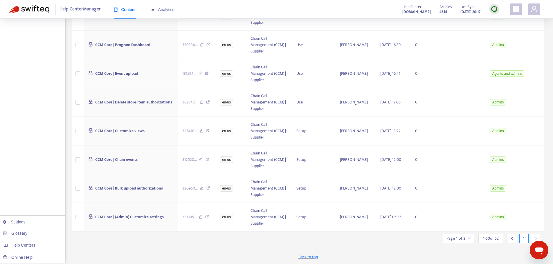
click at [534, 238] on icon "right" at bounding box center [535, 239] width 4 height 4
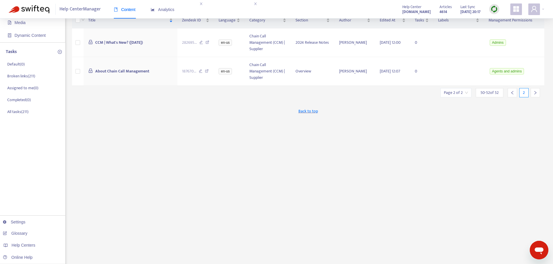
scroll to position [0, 0]
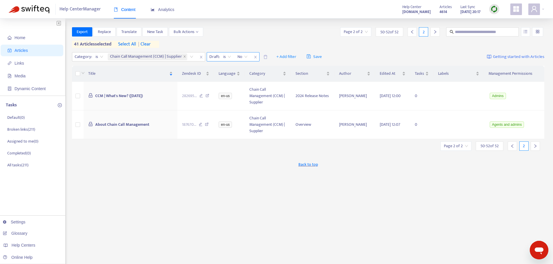
drag, startPoint x: 185, startPoint y: 57, endPoint x: 170, endPoint y: 57, distance: 15.4
click at [185, 57] on icon "close" at bounding box center [184, 56] width 3 height 3
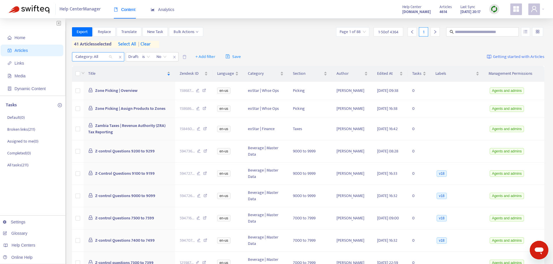
click at [105, 55] on div at bounding box center [90, 56] width 35 height 7
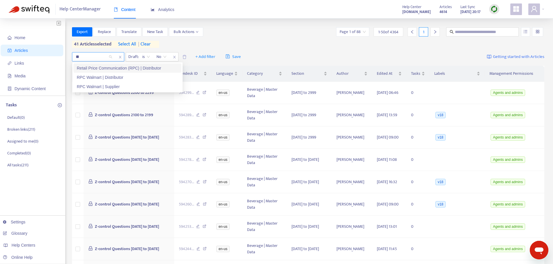
type input "***"
click at [107, 76] on div "RPC Walmart | Distributor" at bounding box center [127, 77] width 101 height 6
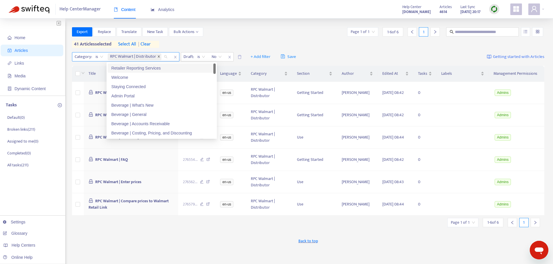
click at [160, 58] on span "close" at bounding box center [158, 56] width 3 height 3
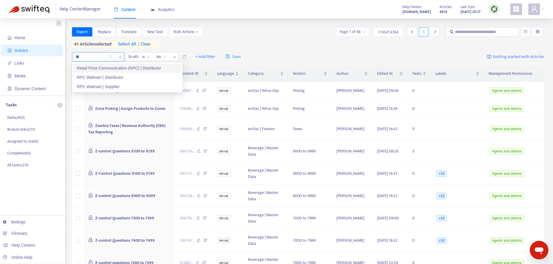
type input "***"
click at [115, 80] on div "RPC Walmart | Distributor" at bounding box center [127, 77] width 101 height 6
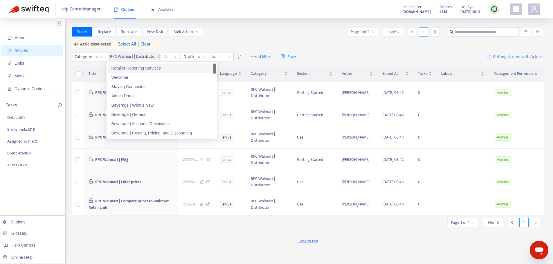
click at [279, 31] on div "Export Replace Translate New Task Bulk Actions Page 1 of 1 1 - 6 of 6 1" at bounding box center [308, 31] width 473 height 9
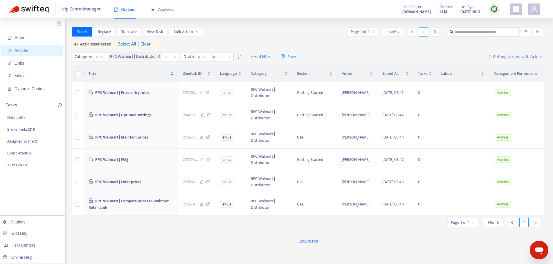
click at [160, 55] on icon "close" at bounding box center [158, 56] width 3 height 3
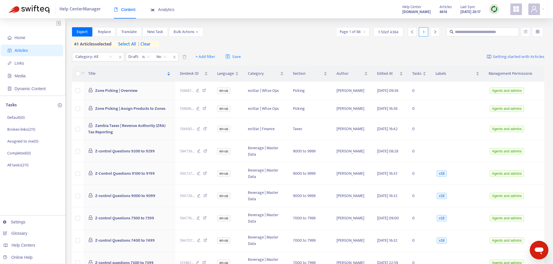
click at [109, 57] on div "Category: All" at bounding box center [93, 57] width 43 height 9
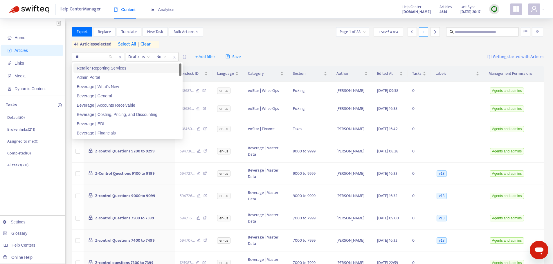
type input "***"
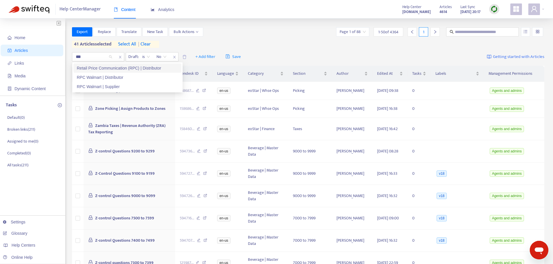
click at [107, 71] on div "Retail Price Communication (RPC) | Distributor" at bounding box center [127, 68] width 101 height 6
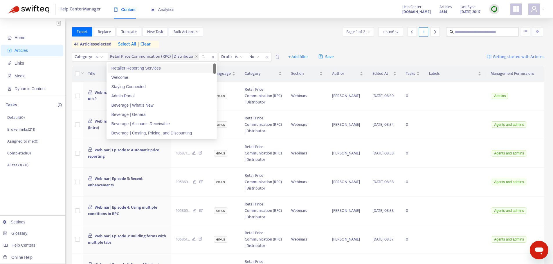
click at [236, 37] on div "Export Replace Translate New Task Bulk Actions Page 1 of 2 1 - 50 of 52 1 41 ar…" at bounding box center [308, 37] width 473 height 21
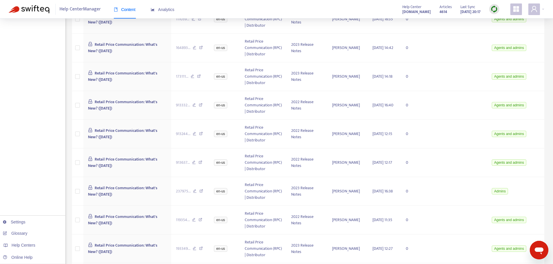
scroll to position [1287, 0]
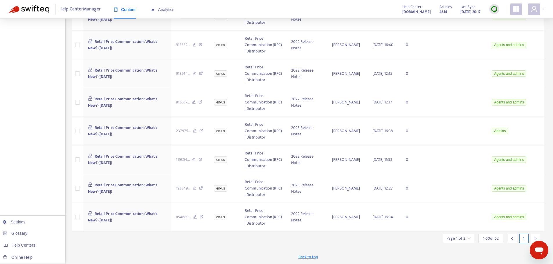
click at [535, 239] on icon "right" at bounding box center [535, 238] width 2 height 3
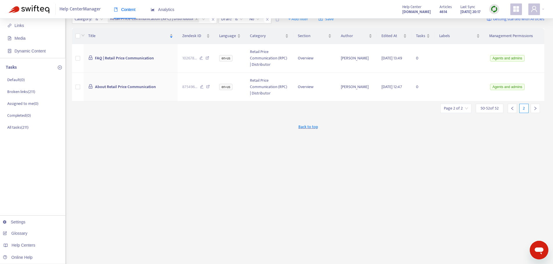
scroll to position [0, 0]
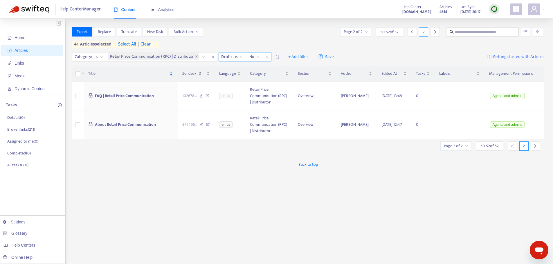
drag, startPoint x: 196, startPoint y: 56, endPoint x: 137, endPoint y: 56, distance: 58.3
click at [196, 56] on icon "close" at bounding box center [196, 56] width 3 height 3
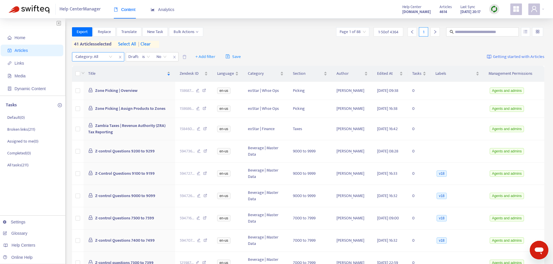
click at [102, 58] on div at bounding box center [90, 56] width 35 height 7
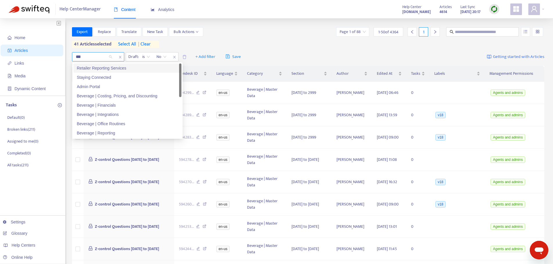
type input "****"
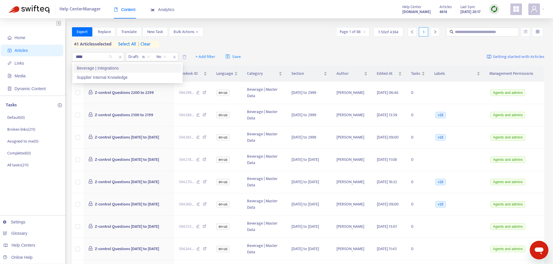
click at [98, 70] on div "Beverage | Integrations" at bounding box center [127, 68] width 101 height 6
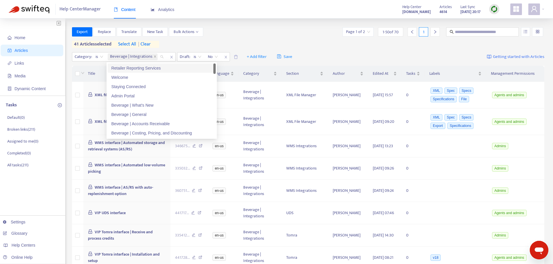
click at [246, 31] on div "Export Replace Translate New Task Bulk Actions Page 1 of 2 1 - 50 of 70 1" at bounding box center [308, 31] width 473 height 9
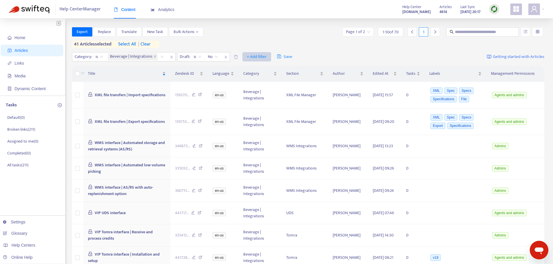
click at [250, 54] on span "+ Add filter" at bounding box center [257, 56] width 20 height 7
click at [262, 94] on span "Section" at bounding box center [265, 96] width 36 height 6
click at [267, 56] on div at bounding box center [250, 56] width 35 height 7
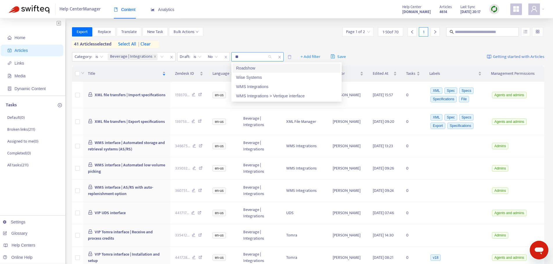
type input "***"
click at [268, 68] on div "WMS Integrations" at bounding box center [286, 68] width 101 height 6
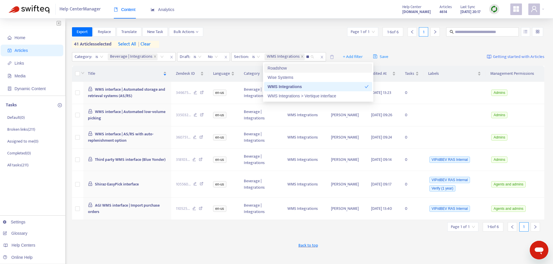
type input "***"
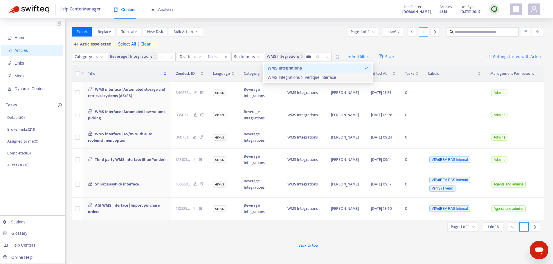
click at [272, 81] on div "WMS Integrations > Vertique interface" at bounding box center [318, 77] width 108 height 9
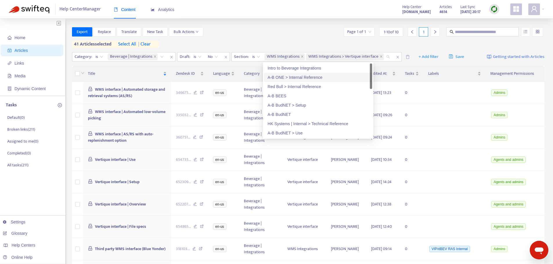
click at [272, 38] on div "Export Replace Translate New Task Bulk Actions Page 1 of 1 1 - 10 of 10 1 41 ar…" at bounding box center [308, 37] width 473 height 21
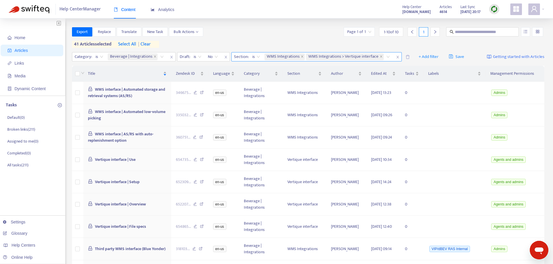
click at [397, 57] on icon "close" at bounding box center [397, 57] width 2 height 3
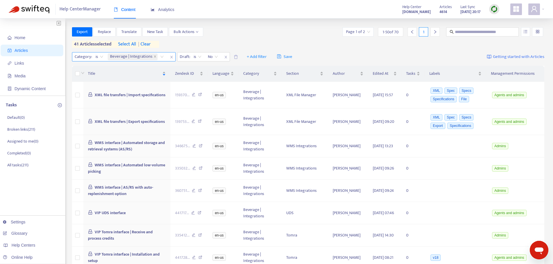
drag, startPoint x: 155, startPoint y: 57, endPoint x: 110, endPoint y: 56, distance: 44.7
click at [155, 57] on icon "close" at bounding box center [155, 56] width 2 height 2
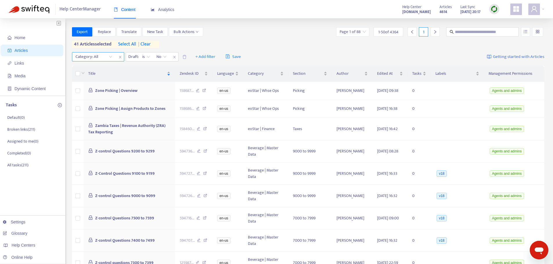
click at [109, 56] on div "Category: All" at bounding box center [93, 57] width 43 height 9
type input "*****"
click at [106, 69] on div "OrderStream" at bounding box center [127, 68] width 101 height 6
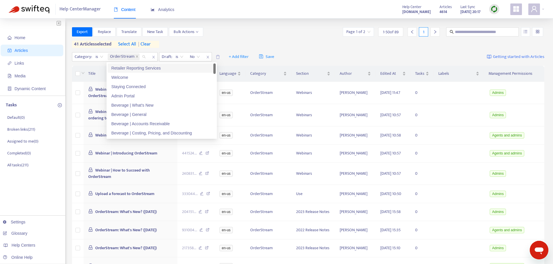
click at [308, 37] on div "Export Replace Translate New Task Bulk Actions Page 1 of 2 1 - 50 of 89 1 41 ar…" at bounding box center [308, 37] width 473 height 21
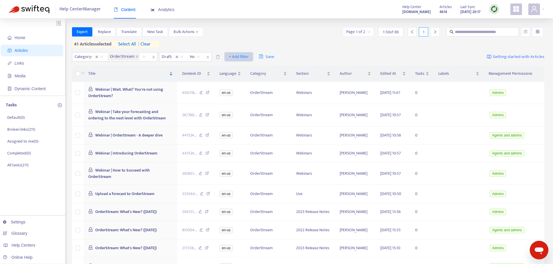
click at [241, 59] on span "+ Add filter" at bounding box center [239, 56] width 20 height 7
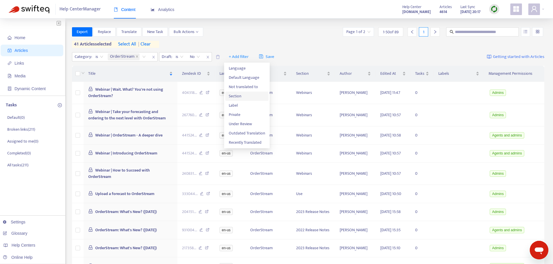
click at [246, 97] on span "Section" at bounding box center [247, 96] width 36 height 6
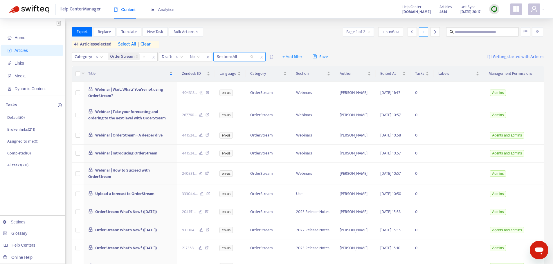
click at [240, 57] on div at bounding box center [232, 56] width 35 height 7
type input "***"
click at [241, 68] on div "Webinars" at bounding box center [268, 68] width 101 height 6
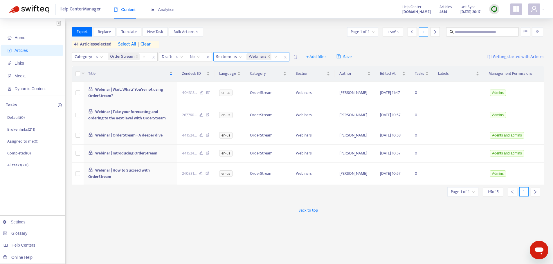
click at [284, 57] on icon "close" at bounding box center [285, 56] width 3 height 3
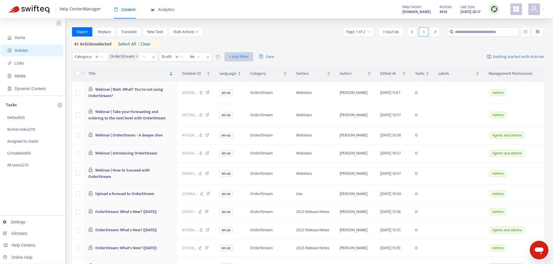
click at [232, 58] on span "+ Add filter" at bounding box center [239, 56] width 20 height 7
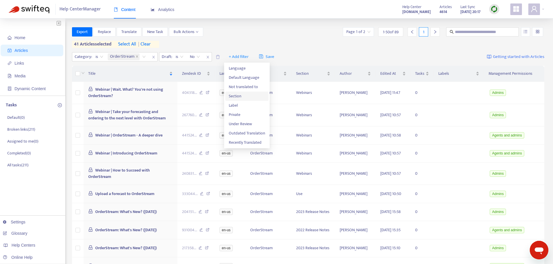
click at [249, 98] on span "Section" at bounding box center [247, 96] width 36 height 6
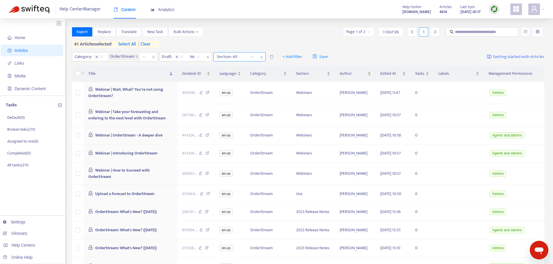
click at [260, 56] on icon "close" at bounding box center [261, 56] width 3 height 3
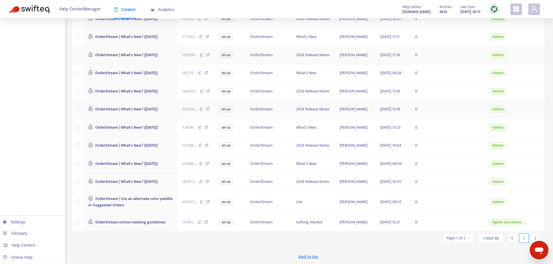
scroll to position [955, 0]
click at [534, 236] on div at bounding box center [535, 238] width 9 height 9
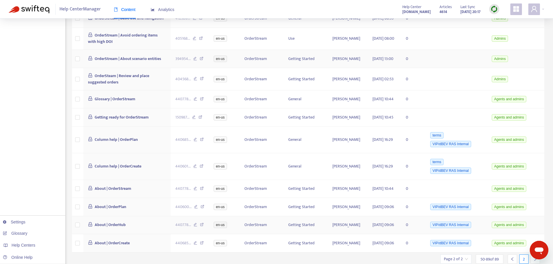
scroll to position [730, 0]
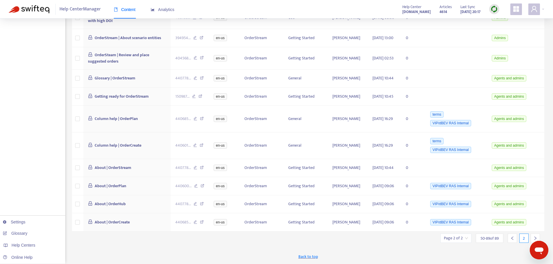
click at [534, 238] on icon "right" at bounding box center [535, 239] width 4 height 4
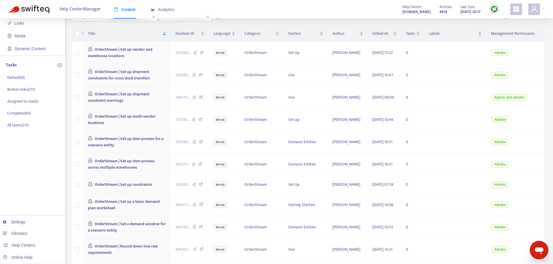
scroll to position [0, 0]
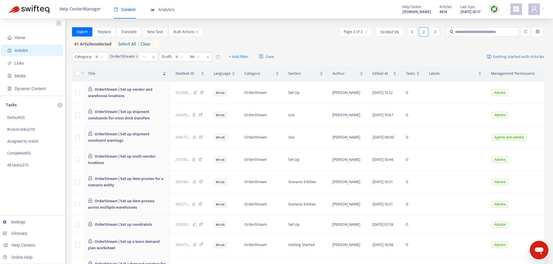
click at [519, 73] on th "Management Permissions" at bounding box center [515, 74] width 58 height 16
click at [241, 57] on span "+ Add filter" at bounding box center [239, 56] width 20 height 7
click at [297, 43] on div "Export Replace Translate New Task Bulk Actions Page 2 of 2 50 - 89 of 89 2 41 a…" at bounding box center [308, 37] width 473 height 21
click at [513, 76] on th "Management Permissions" at bounding box center [515, 74] width 58 height 16
click at [235, 58] on span "+ Add filter" at bounding box center [239, 56] width 20 height 7
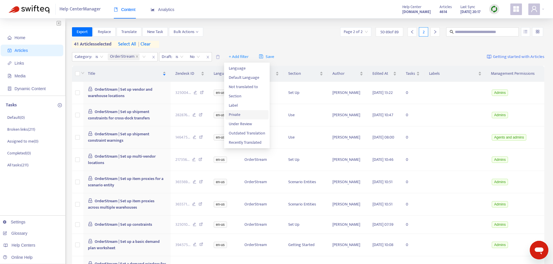
click at [253, 113] on span "Private" at bounding box center [247, 115] width 36 height 6
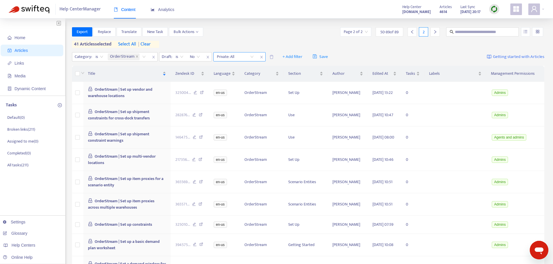
click at [250, 56] on input "search" at bounding box center [235, 57] width 37 height 9
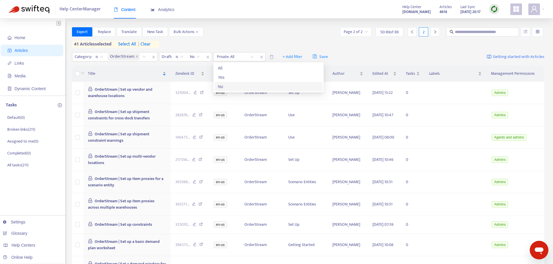
click at [237, 87] on div "No" at bounding box center [268, 87] width 101 height 6
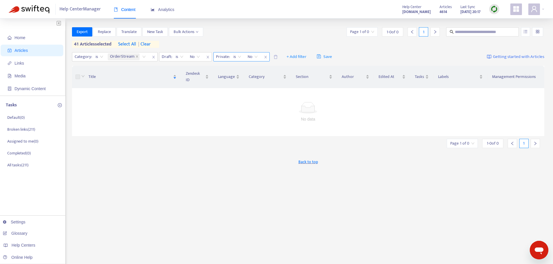
click at [264, 56] on icon "close" at bounding box center [265, 57] width 2 height 3
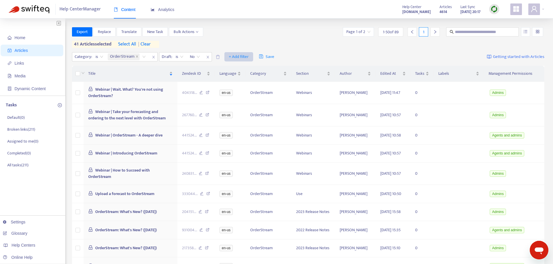
click at [239, 58] on span "+ Add filter" at bounding box center [239, 56] width 20 height 7
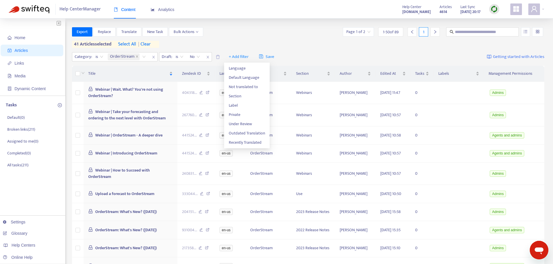
click at [236, 31] on div "Export Replace Translate New Task Bulk Actions Page 1 of 2 1 - 50 of 89 1" at bounding box center [308, 31] width 473 height 9
